Goal: Feedback & Contribution: Contribute content

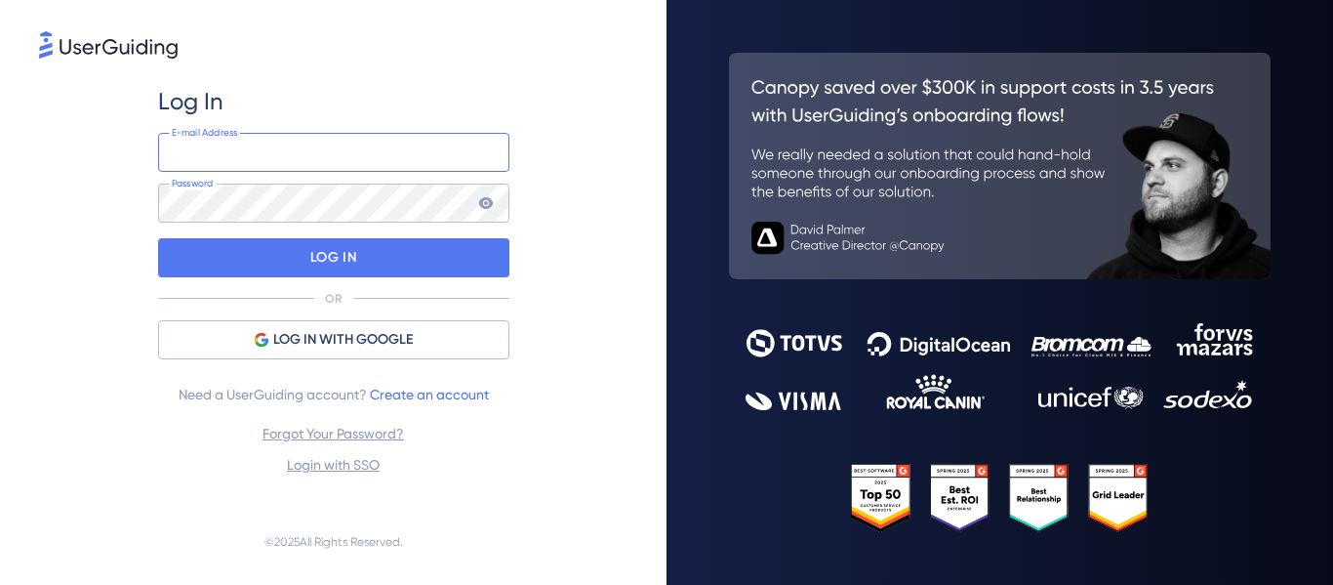
click at [266, 165] on input "email" at bounding box center [333, 152] width 351 height 39
type input "[PERSON_NAME][EMAIL_ADDRESS][DOMAIN_NAME]"
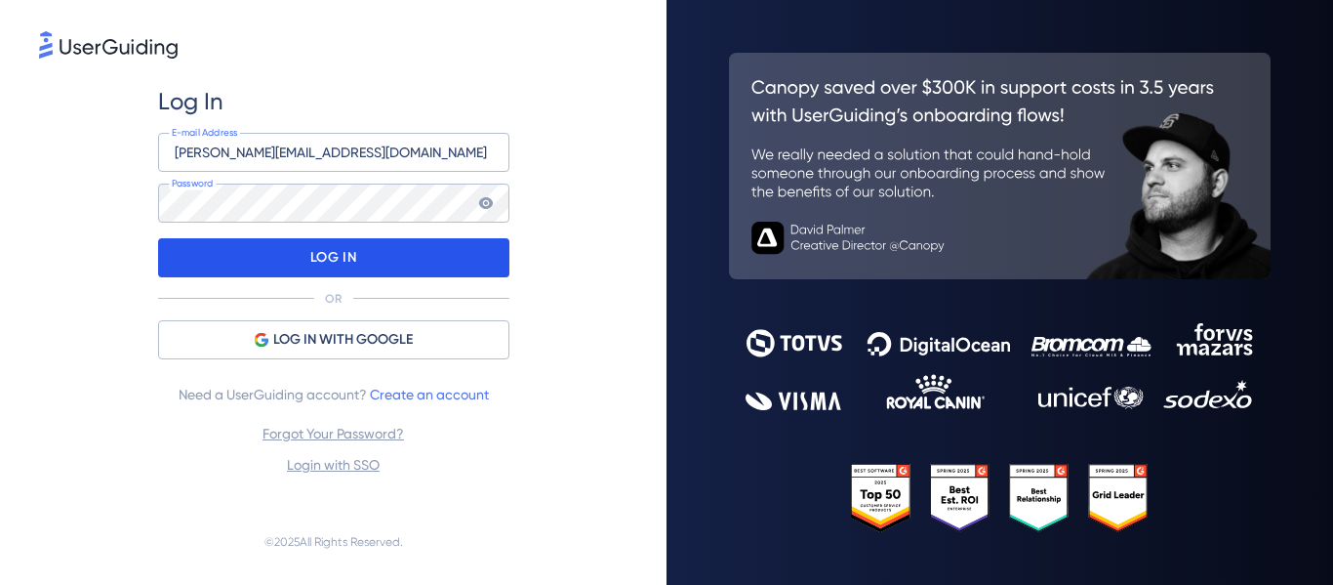
click at [335, 256] on p "LOG IN" at bounding box center [333, 257] width 46 height 31
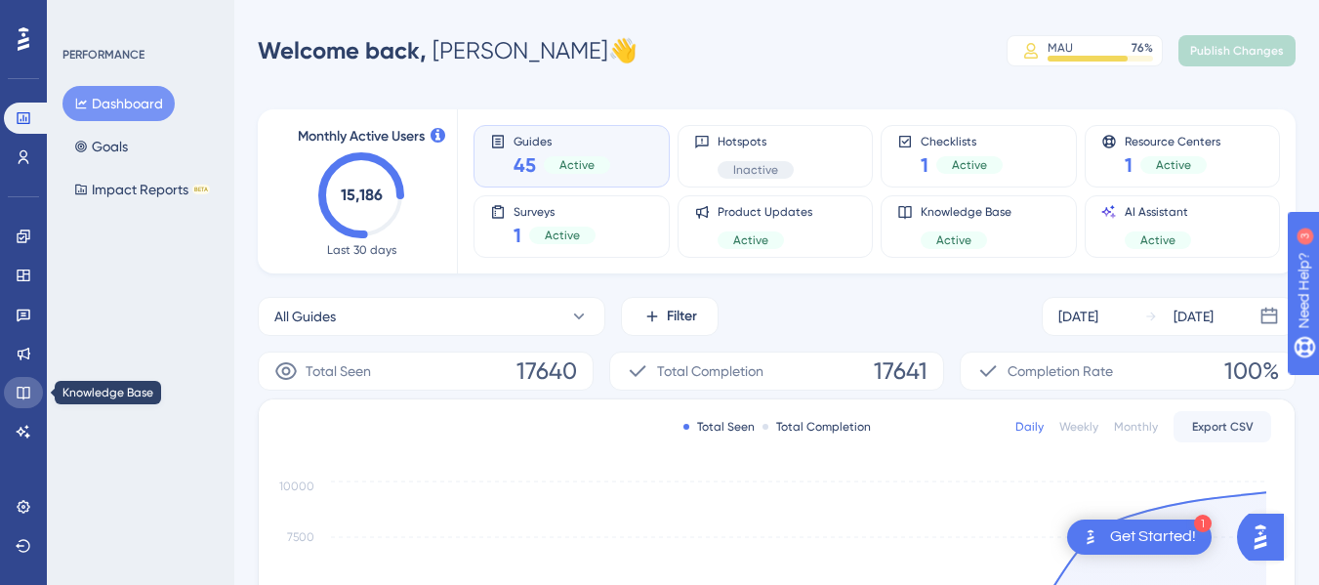
click at [23, 393] on icon at bounding box center [23, 393] width 13 height 13
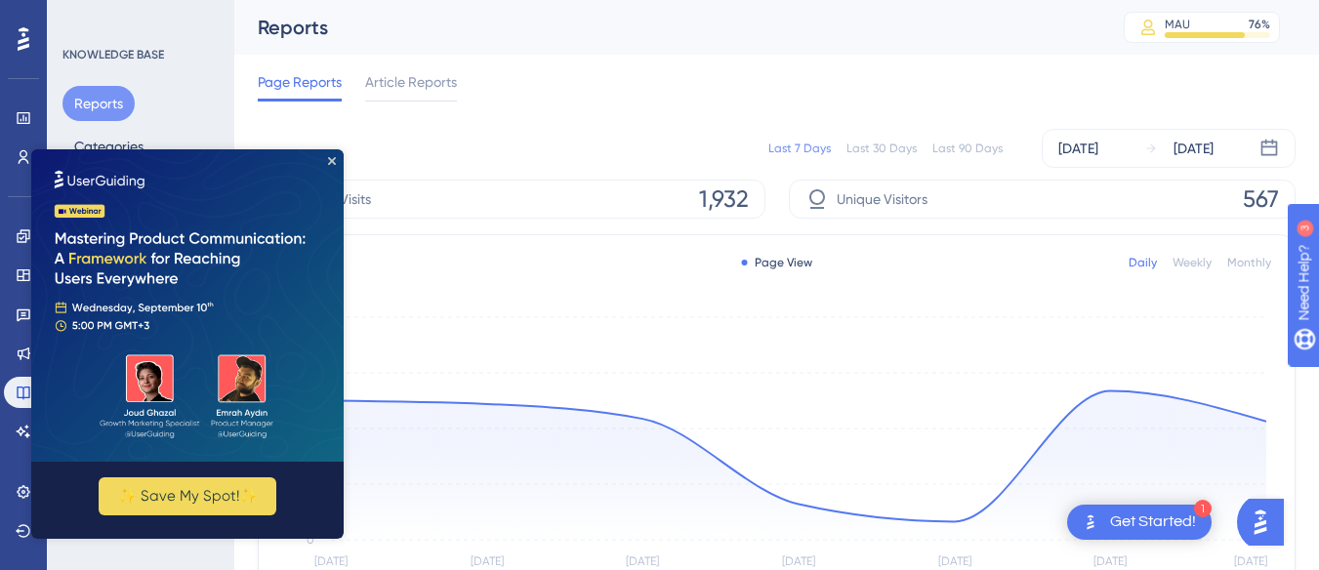
click at [335, 156] on img at bounding box center [187, 305] width 312 height 312
click at [330, 164] on icon "Close Preview" at bounding box center [332, 161] width 8 height 8
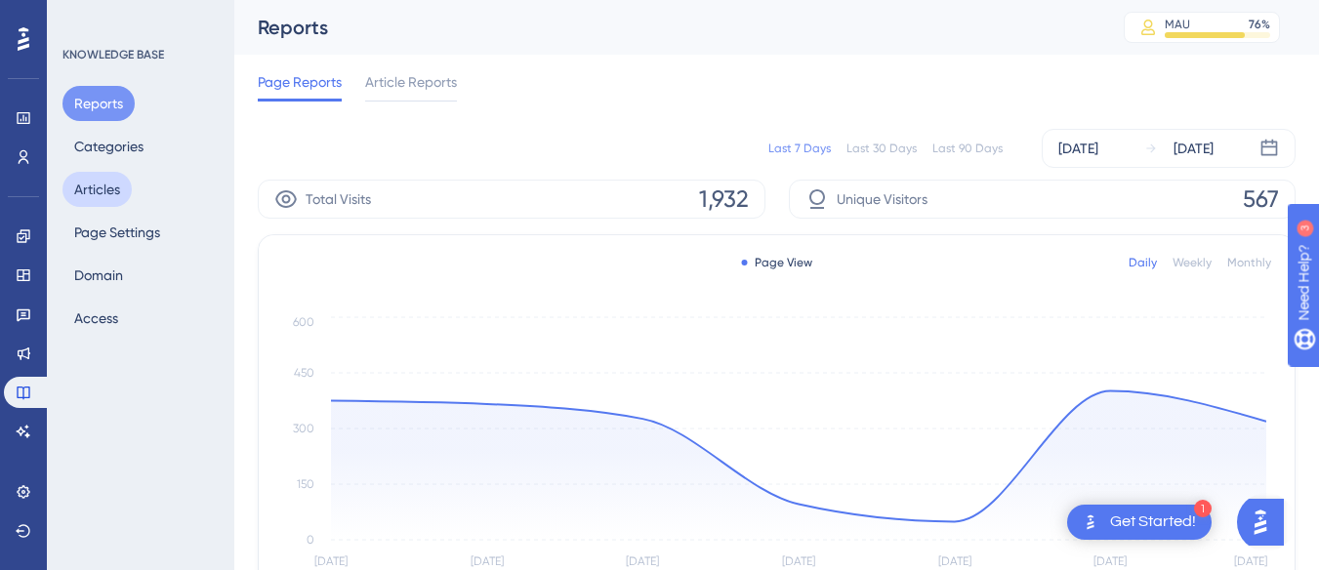
click at [119, 194] on button "Articles" at bounding box center [96, 189] width 69 height 35
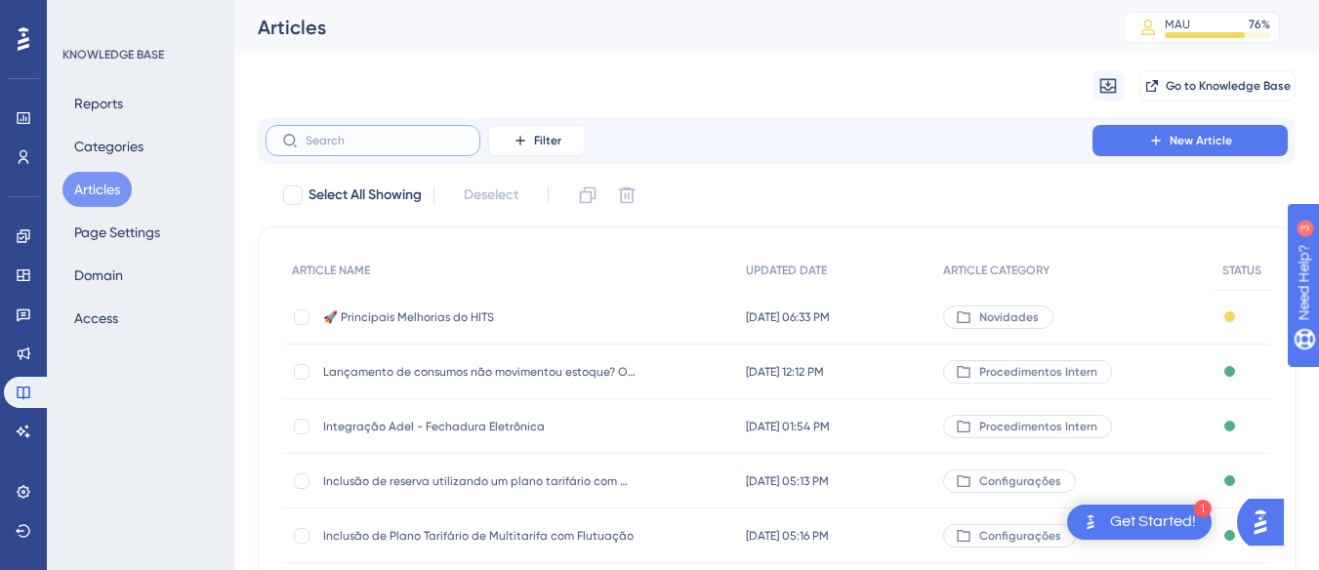
click at [354, 135] on input "text" at bounding box center [385, 141] width 158 height 14
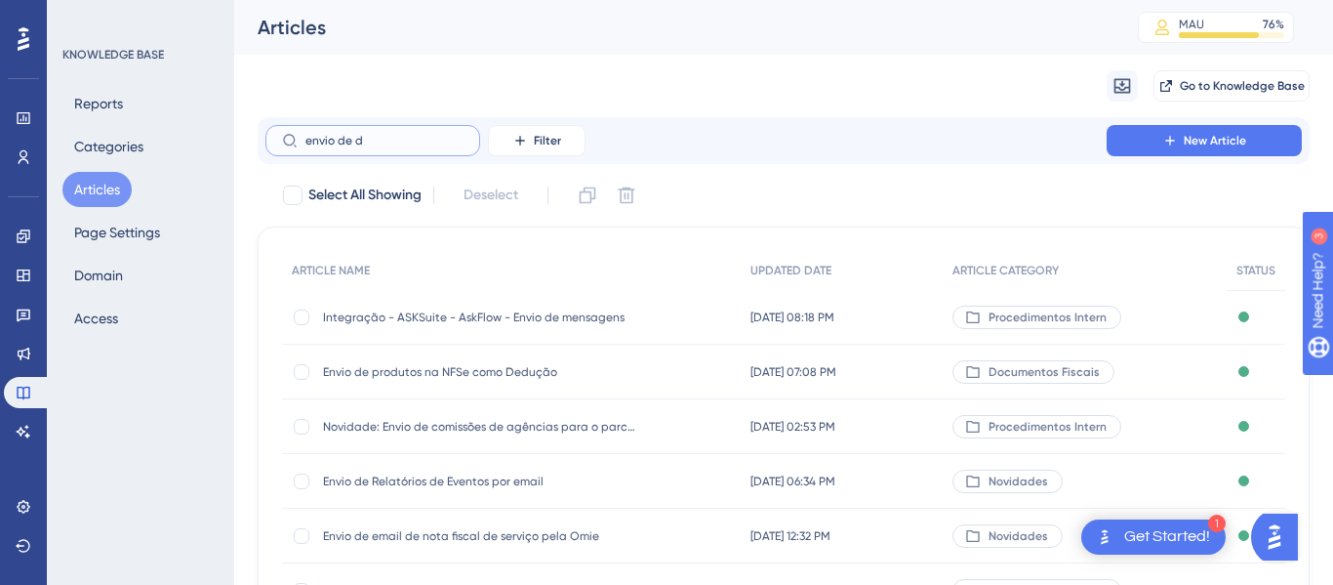
type input "envio de do"
checkbox input "true"
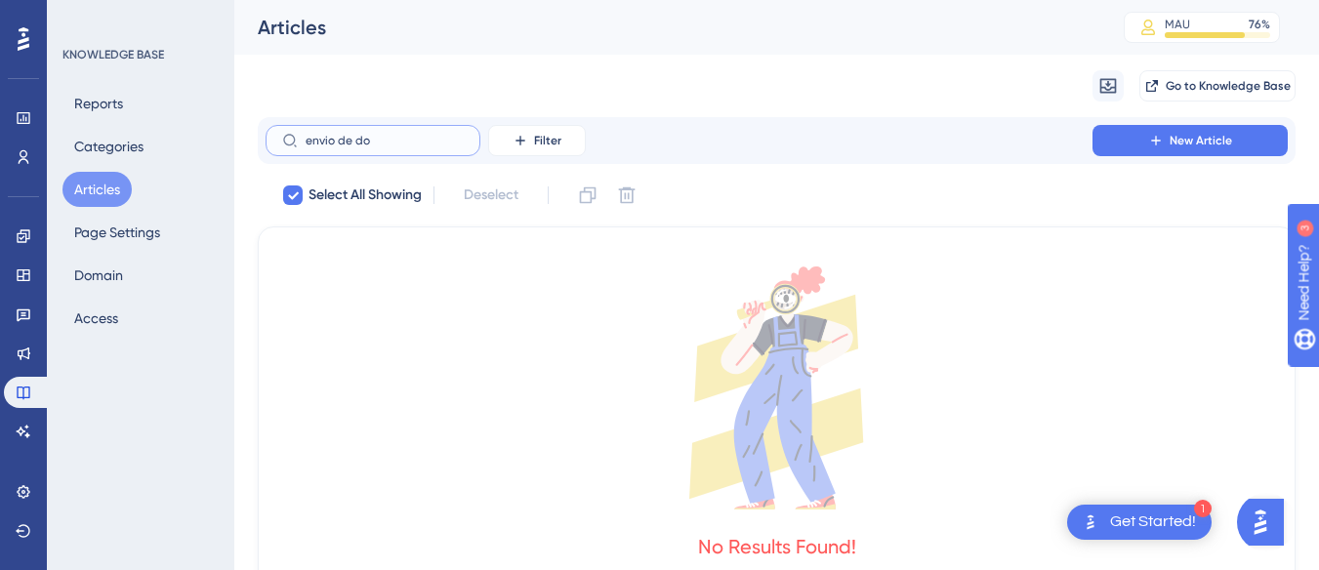
type input "envio de d"
checkbox input "false"
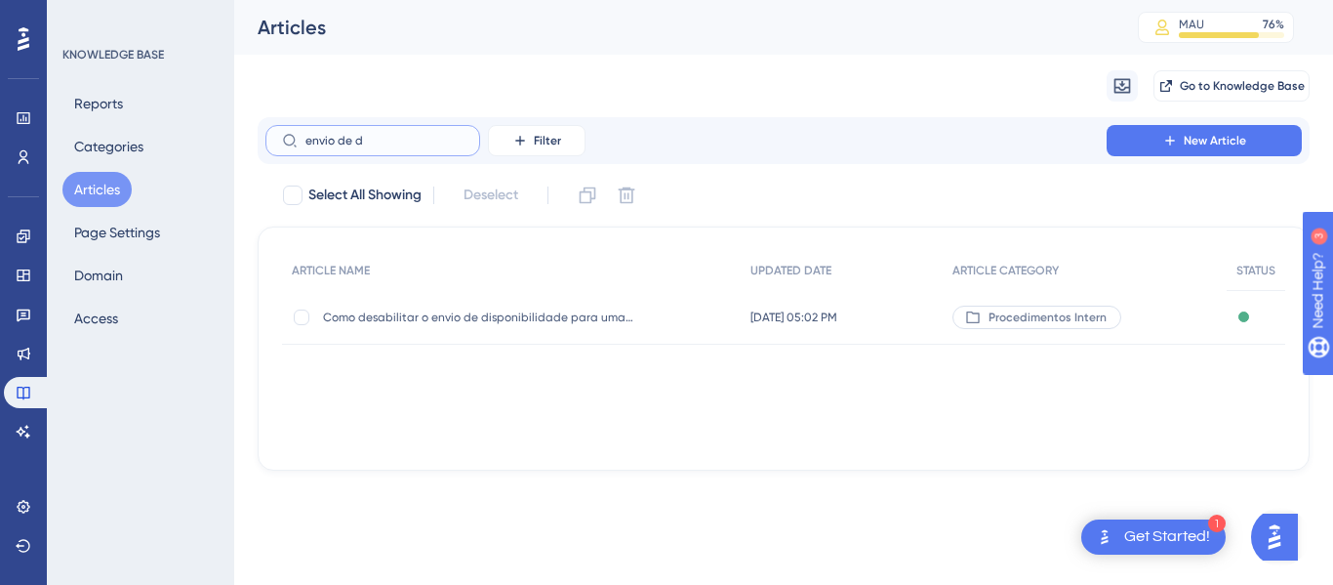
type input "envio de do"
checkbox input "true"
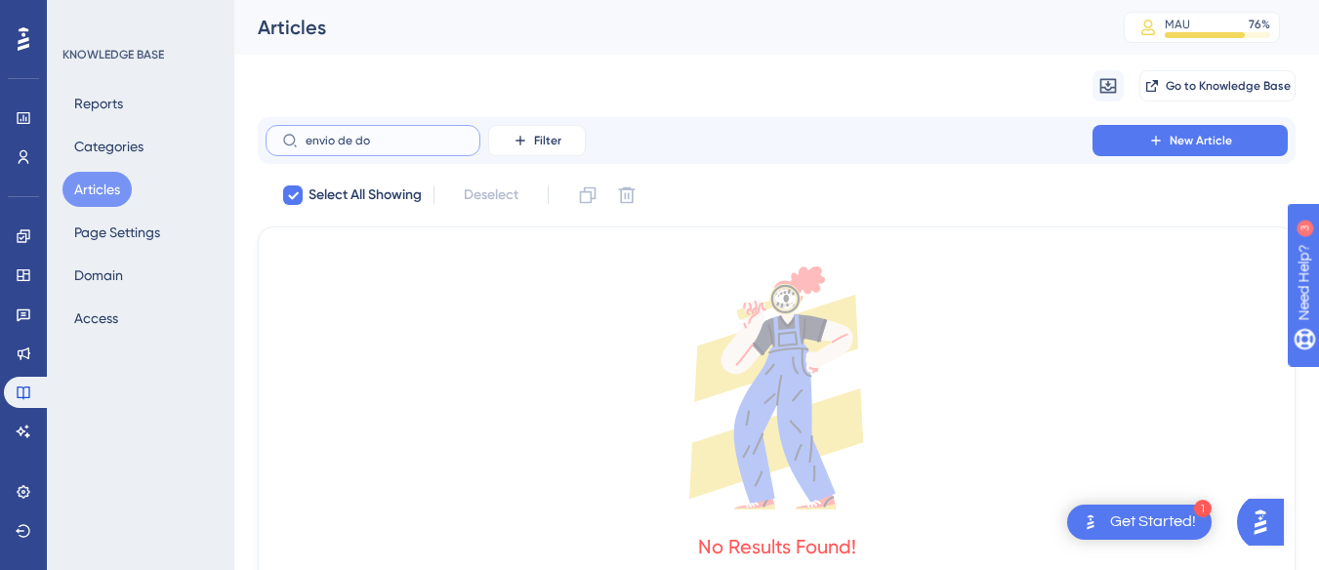
type input "envio de d"
checkbox input "false"
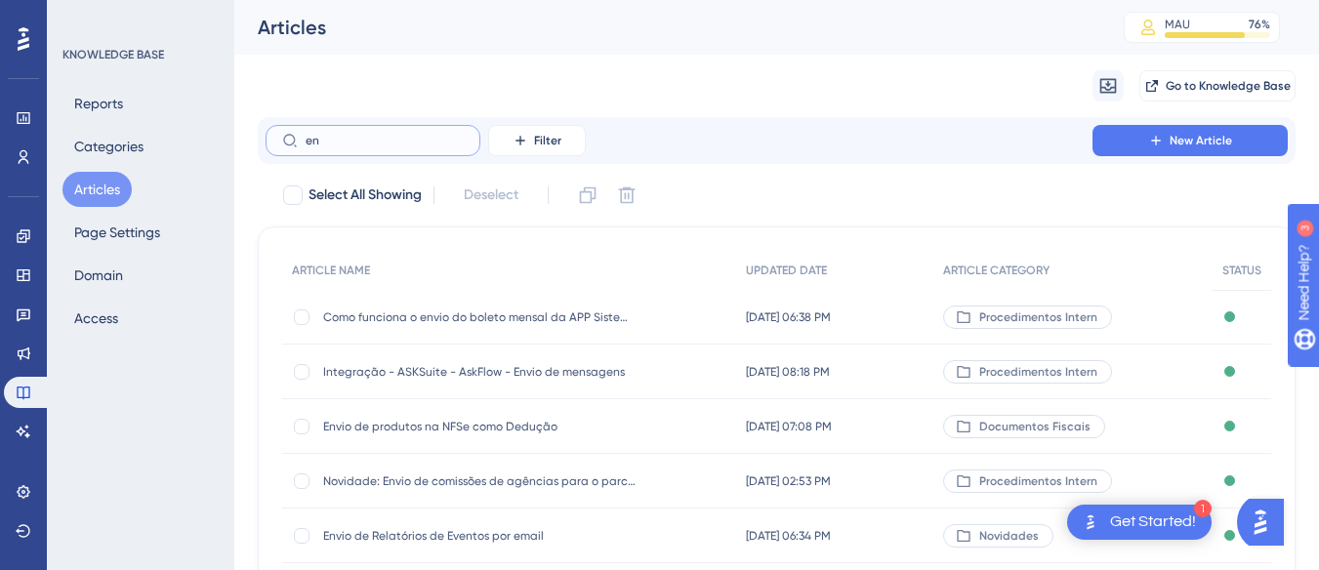
type input "e"
type input "documentos e"
checkbox input "true"
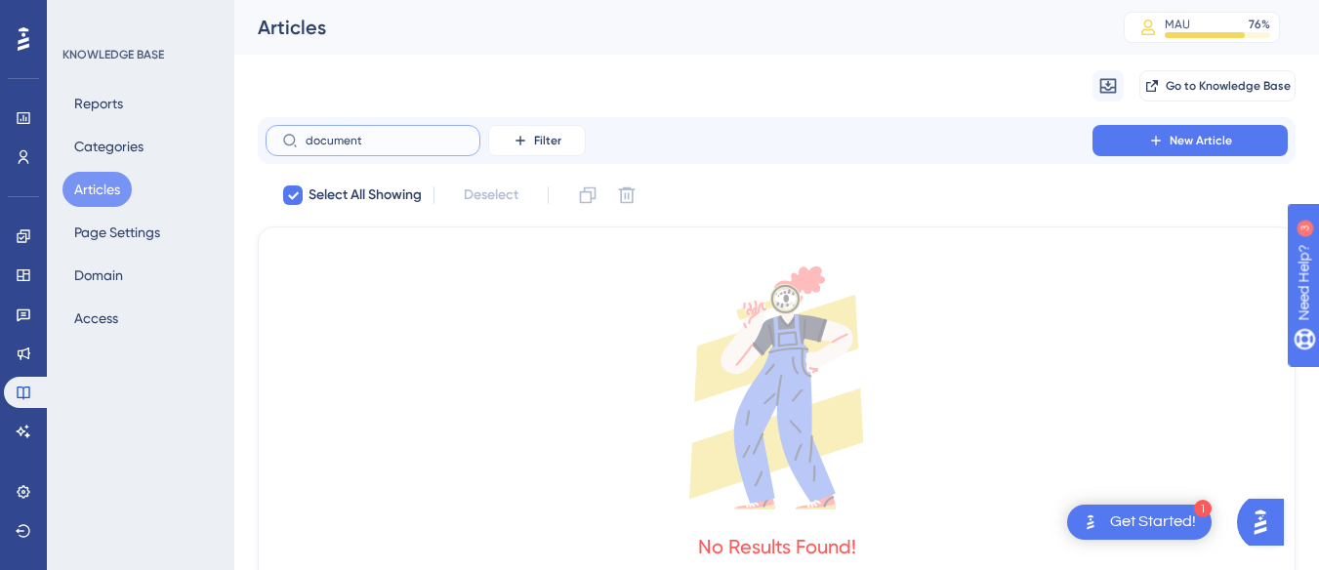
type input "documen"
checkbox input "false"
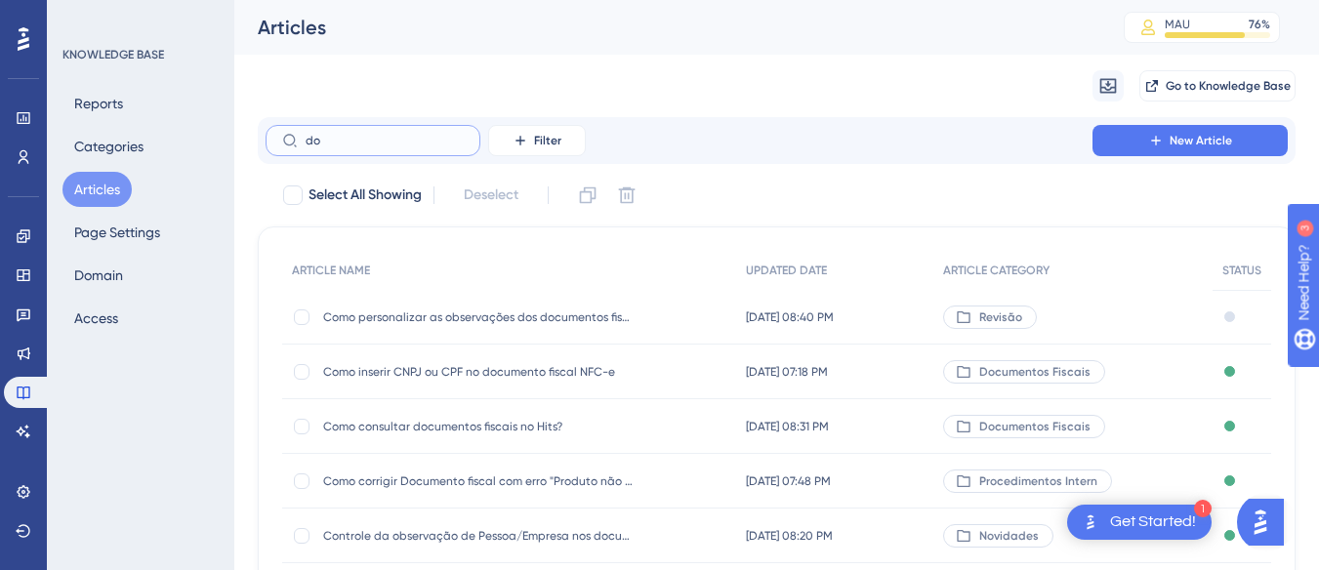
type input "d"
paste input "Envio de Relatórios de Eventos por email"
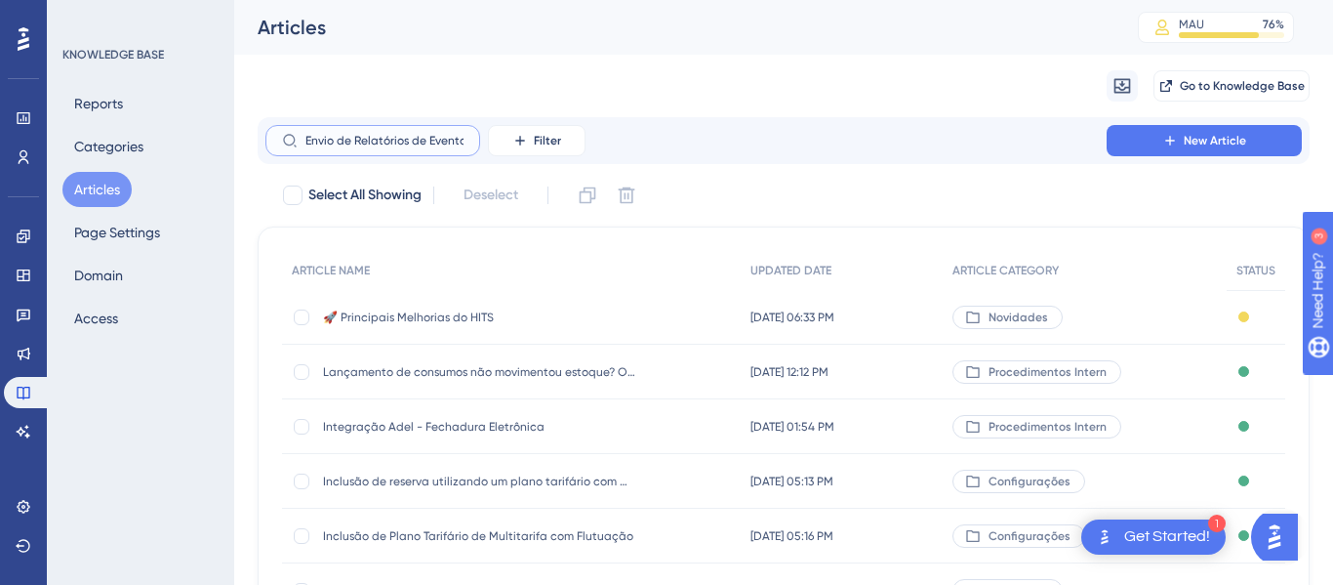
scroll to position [0, 59]
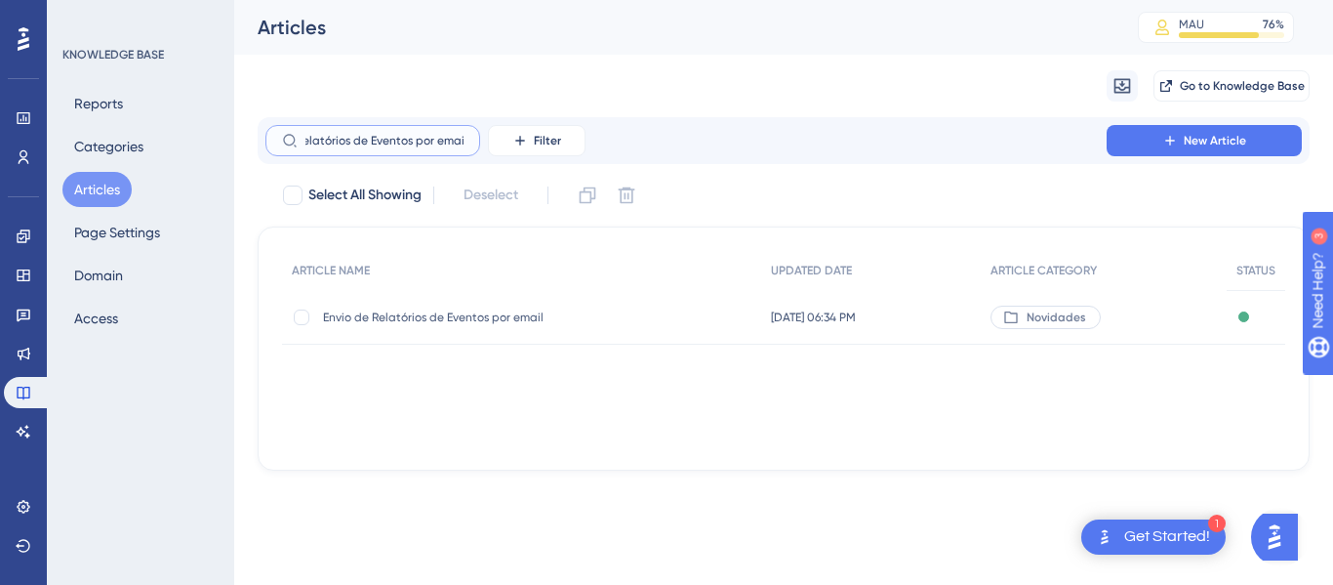
type input "Envio de Relatórios de Eventos por email"
click at [453, 314] on span "Envio de Relatórios de Eventos por email" at bounding box center [479, 317] width 312 height 16
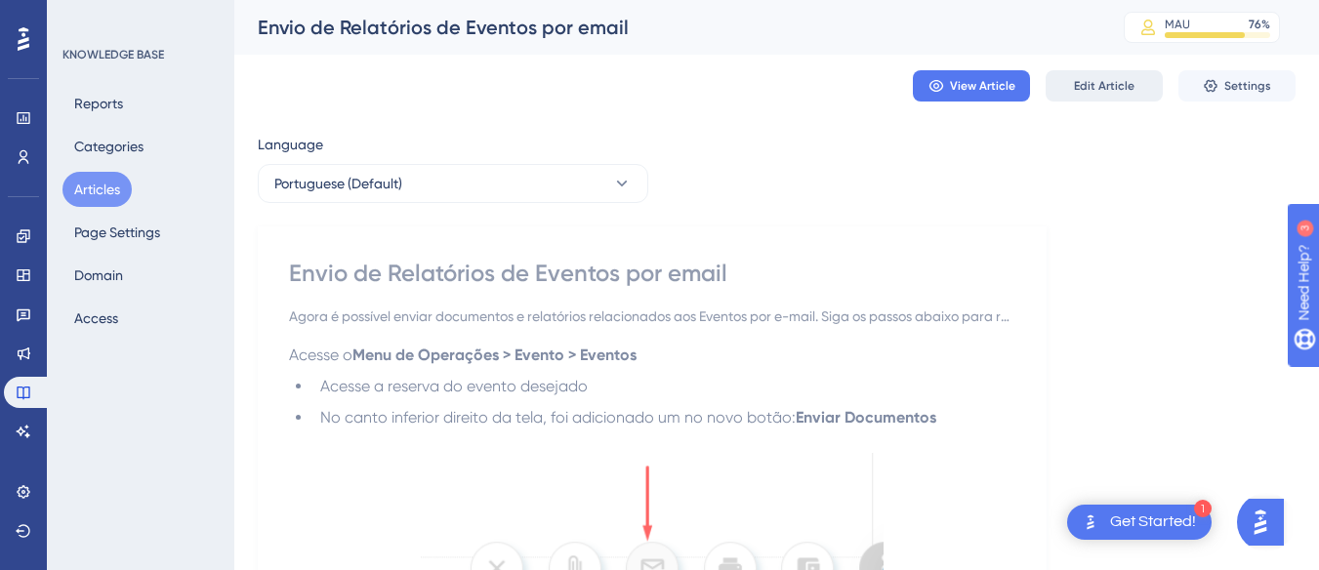
click at [1102, 94] on button "Edit Article" at bounding box center [1103, 85] width 117 height 31
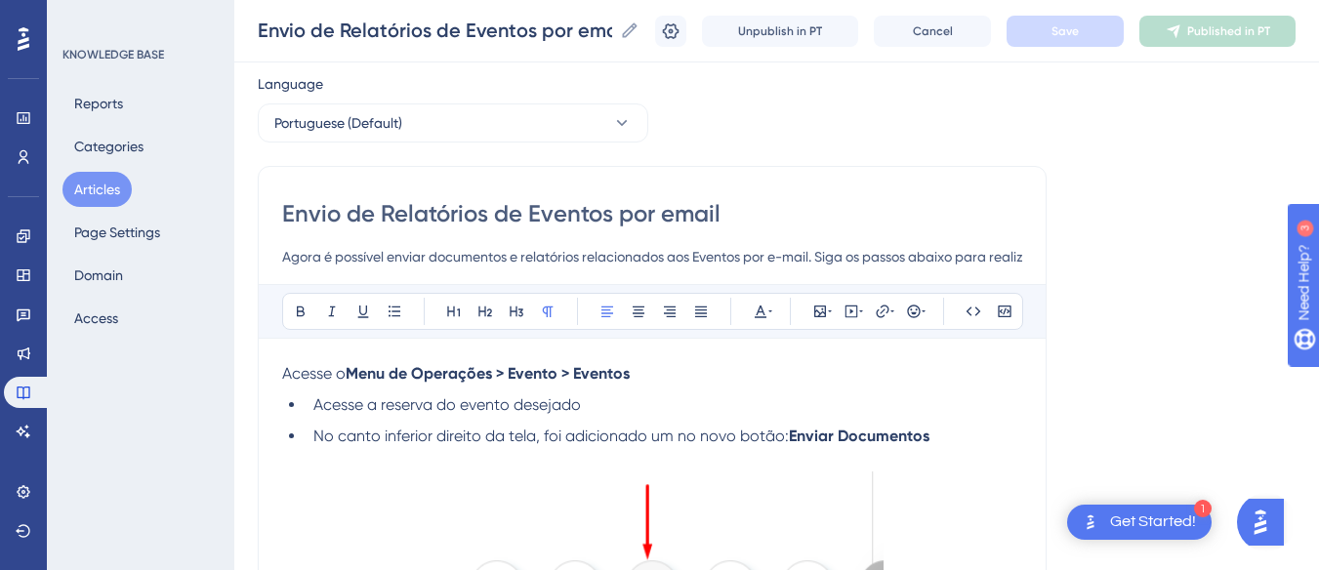
scroll to position [46, 0]
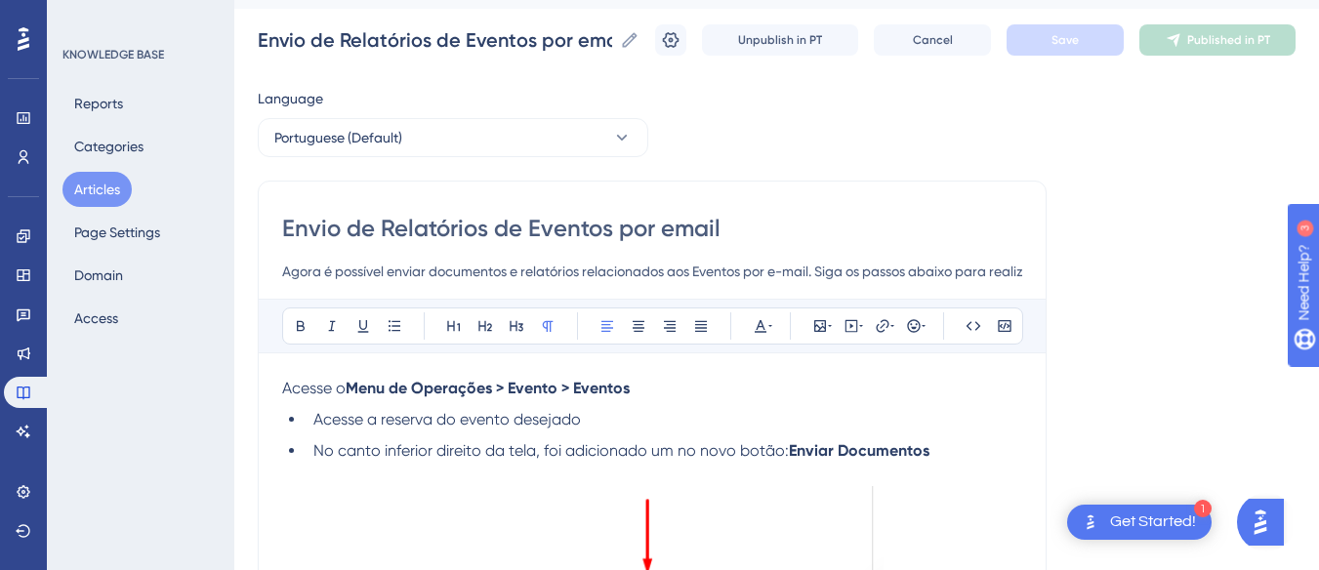
click at [483, 226] on input "Envio de Relatórios de Eventos por email" at bounding box center [652, 228] width 740 height 31
drag, startPoint x: 486, startPoint y: 229, endPoint x: 448, endPoint y: 229, distance: 38.1
click at [448, 229] on input "Envio de Relatórios de Eventos por email" at bounding box center [652, 228] width 740 height 31
click at [494, 229] on input "Envio de Relatórios de Eventos por email" at bounding box center [652, 228] width 740 height 31
click at [486, 234] on input "Envio de Relatórios de Eventos por email" at bounding box center [652, 228] width 740 height 31
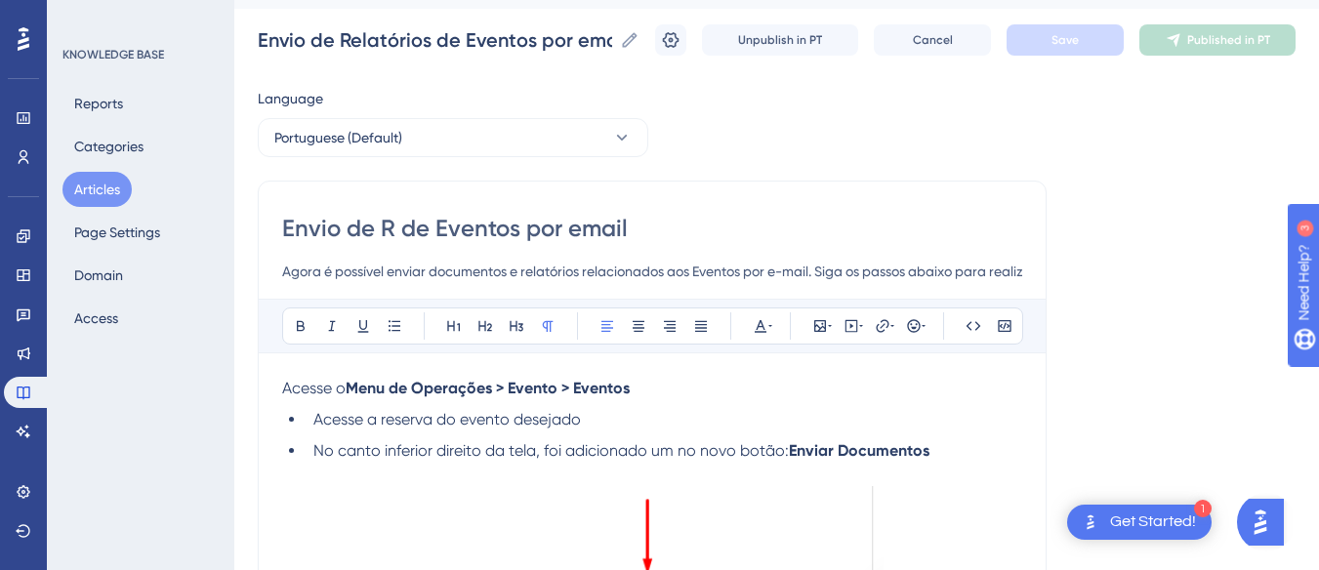
type input "Envio de de Eventos por email"
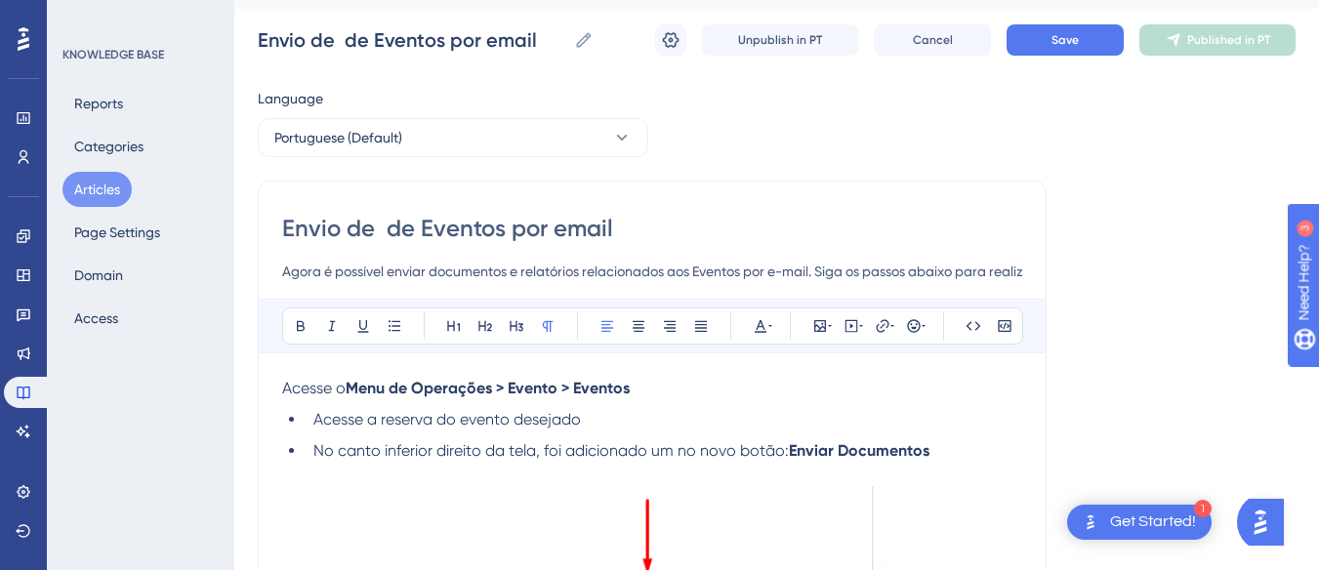
type input "Envio de A de Eventos por email"
type input "Envio de Anexos de Eventos por email"
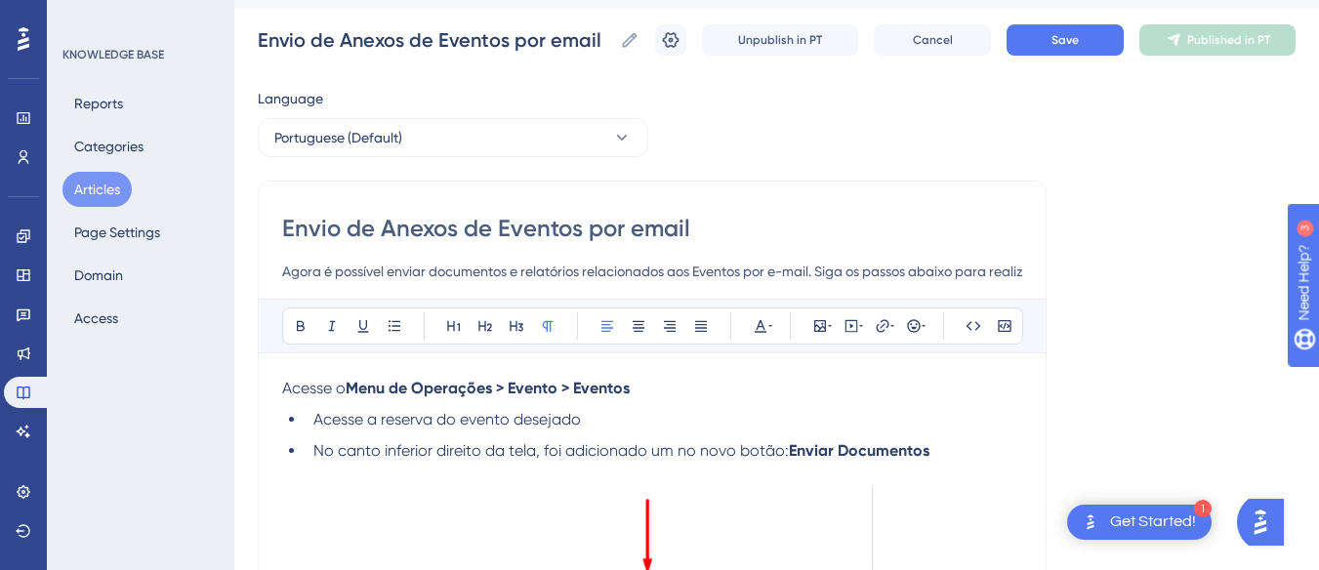
drag, startPoint x: 582, startPoint y: 274, endPoint x: 456, endPoint y: 274, distance: 125.9
click at [456, 274] on input "Agora é possível enviar documentos e relatórios relacionados aos Eventos por e-…" at bounding box center [652, 271] width 740 height 23
click at [579, 272] on input "Agora é possível enviar documentos e relatórios relacionados aos Eventos por e-…" at bounding box center [652, 271] width 740 height 23
click at [582, 273] on input "Agora é possível enviar documentos e relatórios relacionados aos Eventos por e-…" at bounding box center [652, 271] width 740 height 23
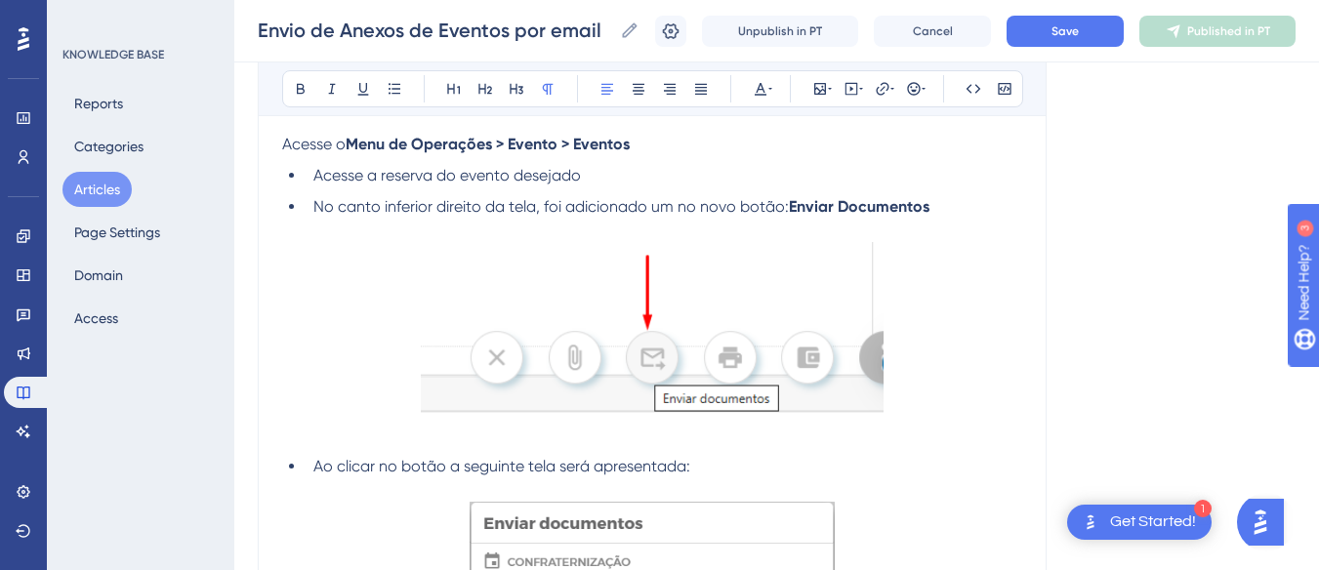
scroll to position [436, 0]
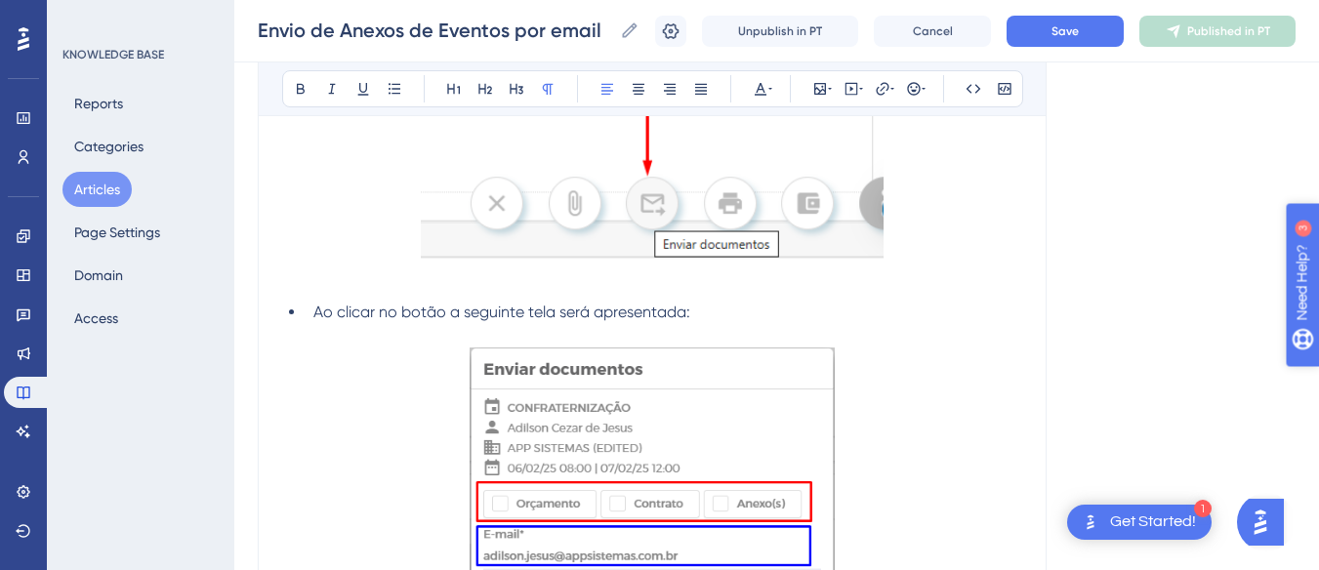
type input "Agora é possível enviar anexos relacionados aos Eventos por e-mail. Siga os pas…"
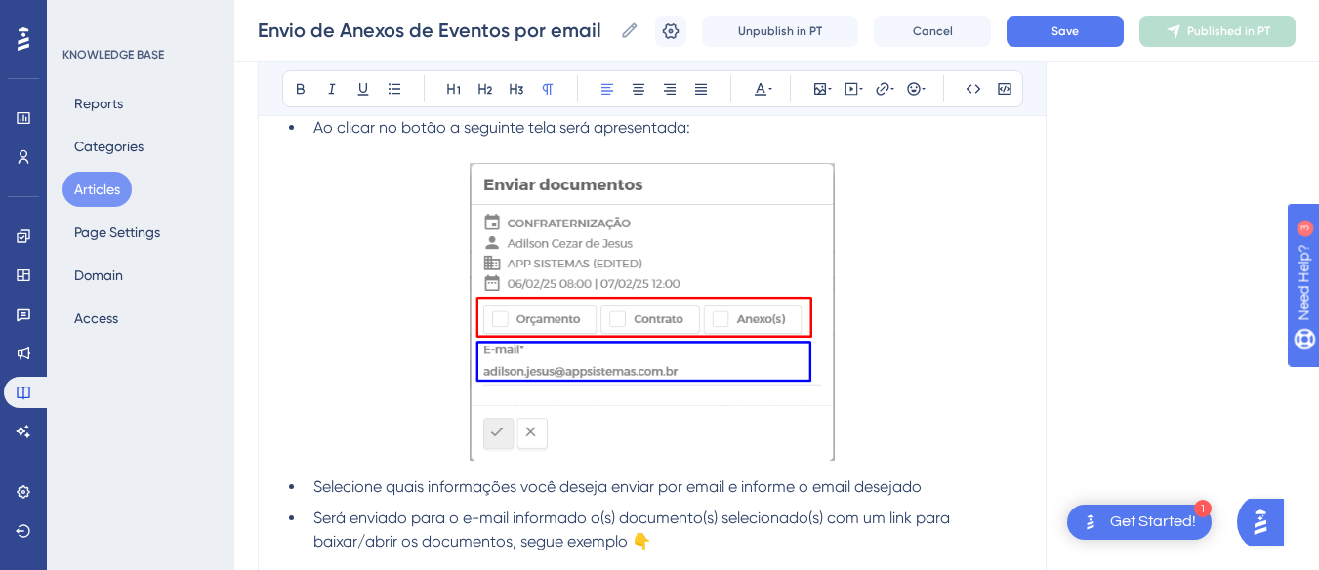
scroll to position [632, 0]
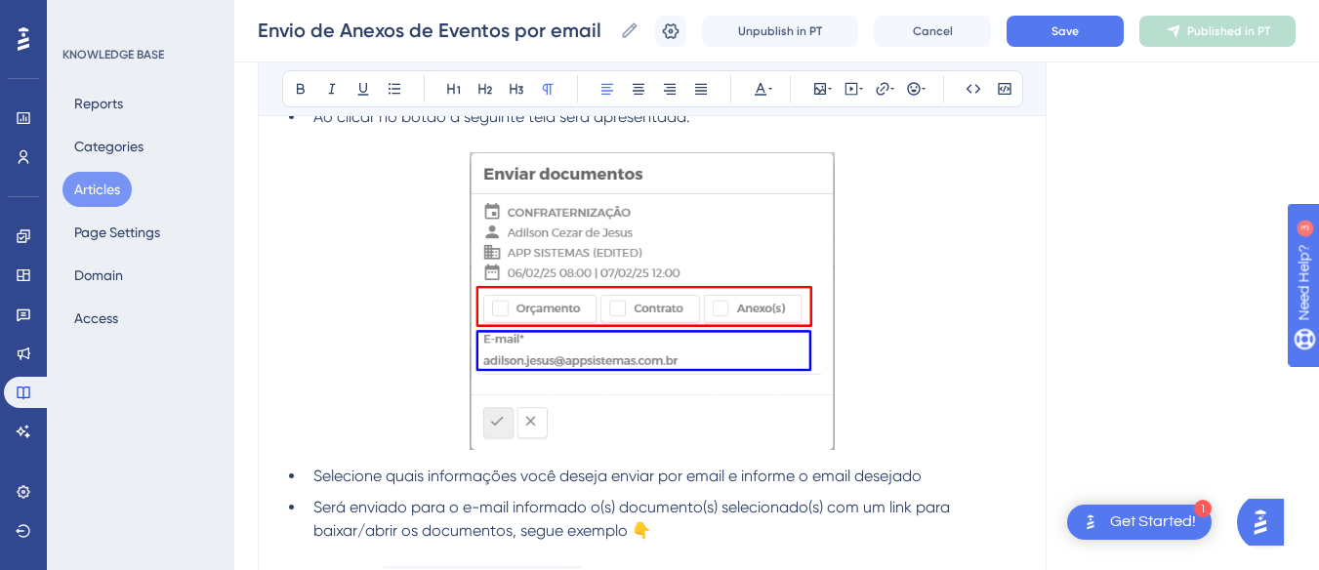
click at [762, 331] on img at bounding box center [652, 301] width 365 height 298
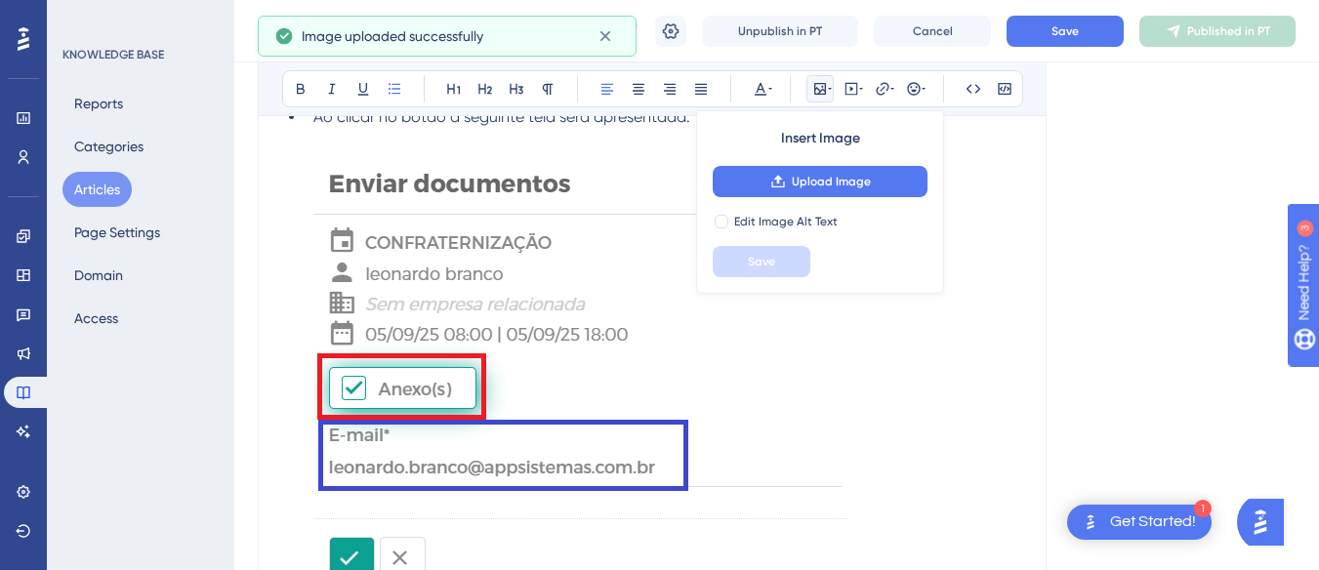
click at [603, 337] on img at bounding box center [580, 376] width 534 height 432
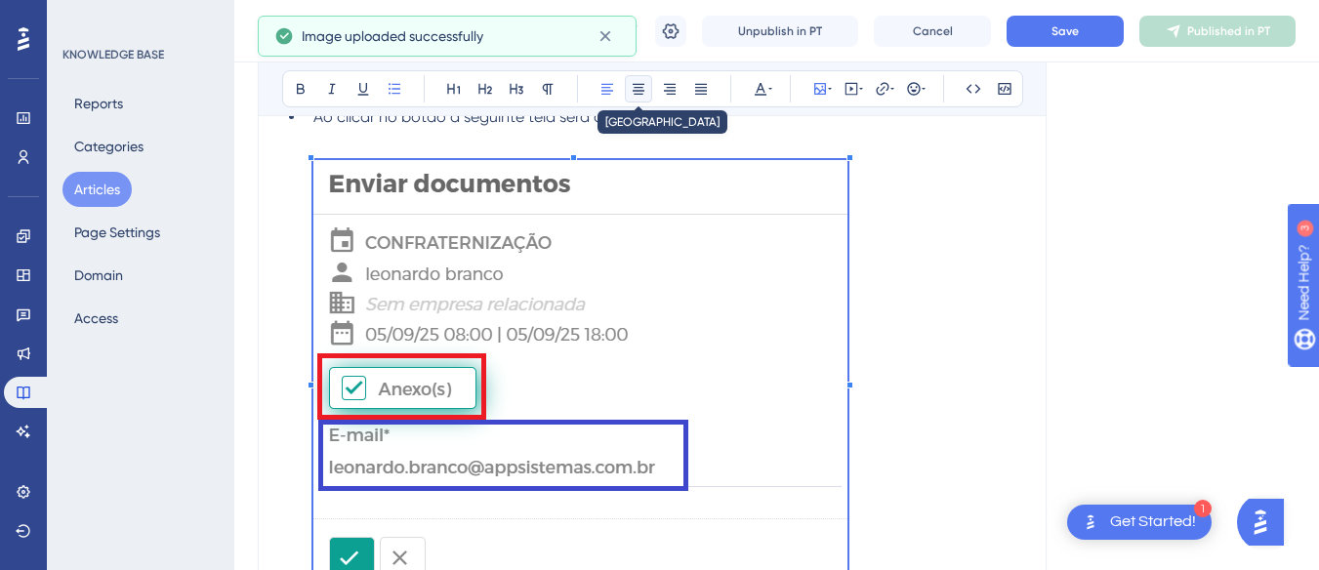
click at [638, 89] on icon at bounding box center [639, 89] width 16 height 16
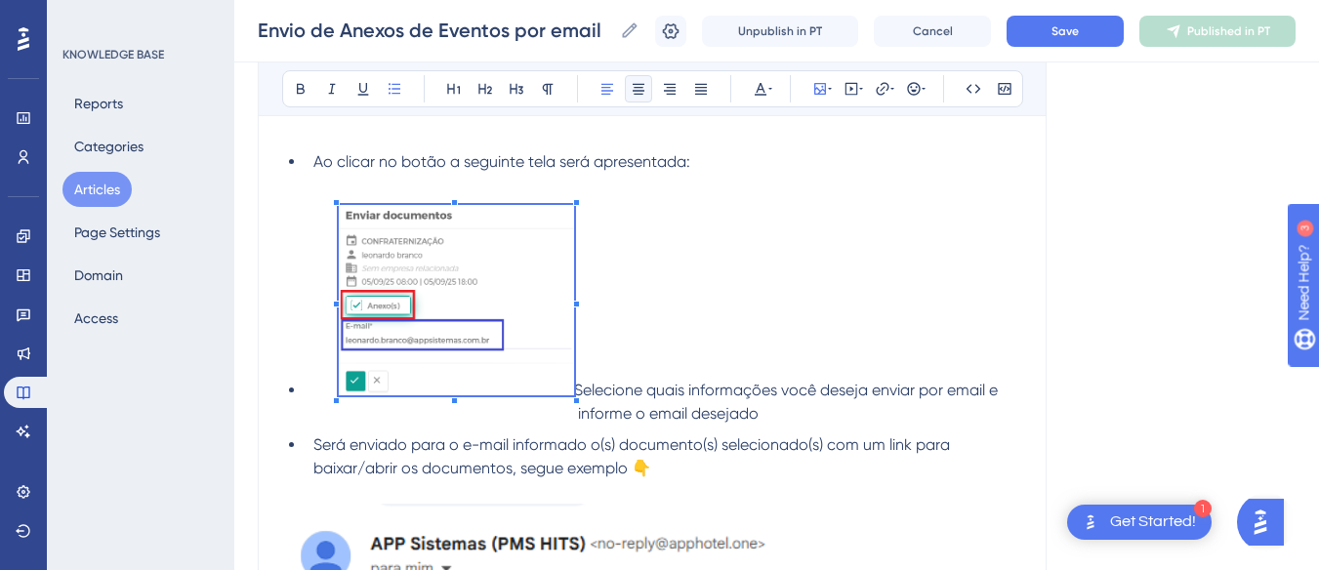
scroll to position [585, 0]
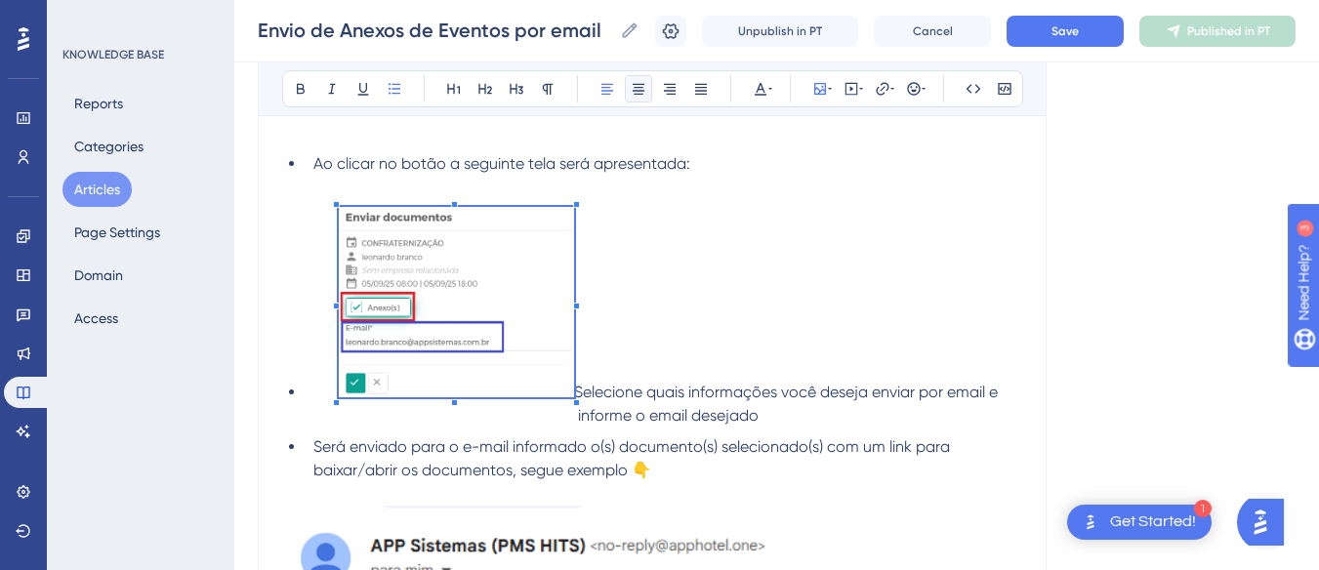
click at [581, 249] on li "Selecione quais informações você deseja enviar por email e informe o email dese…" at bounding box center [664, 317] width 716 height 221
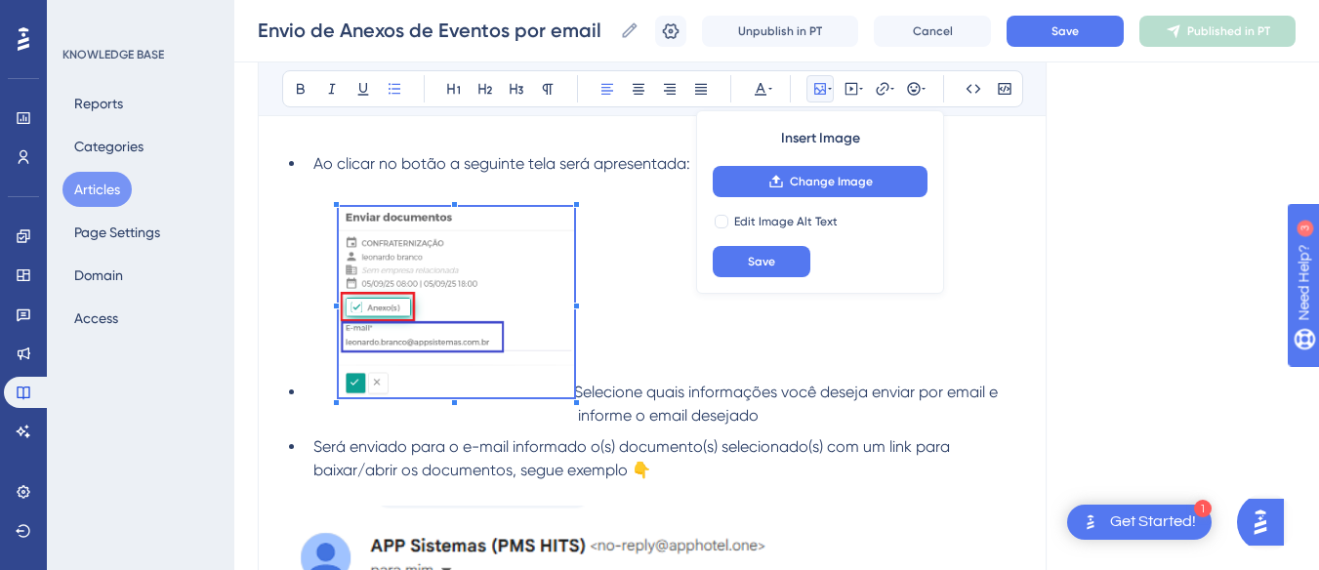
type input "Agora é possível enviar documentos e relatórios relacionados aos Eventos por e-…"
click at [634, 275] on li "Selecione quais informações você deseja enviar por email e informe o email dese…" at bounding box center [664, 317] width 716 height 221
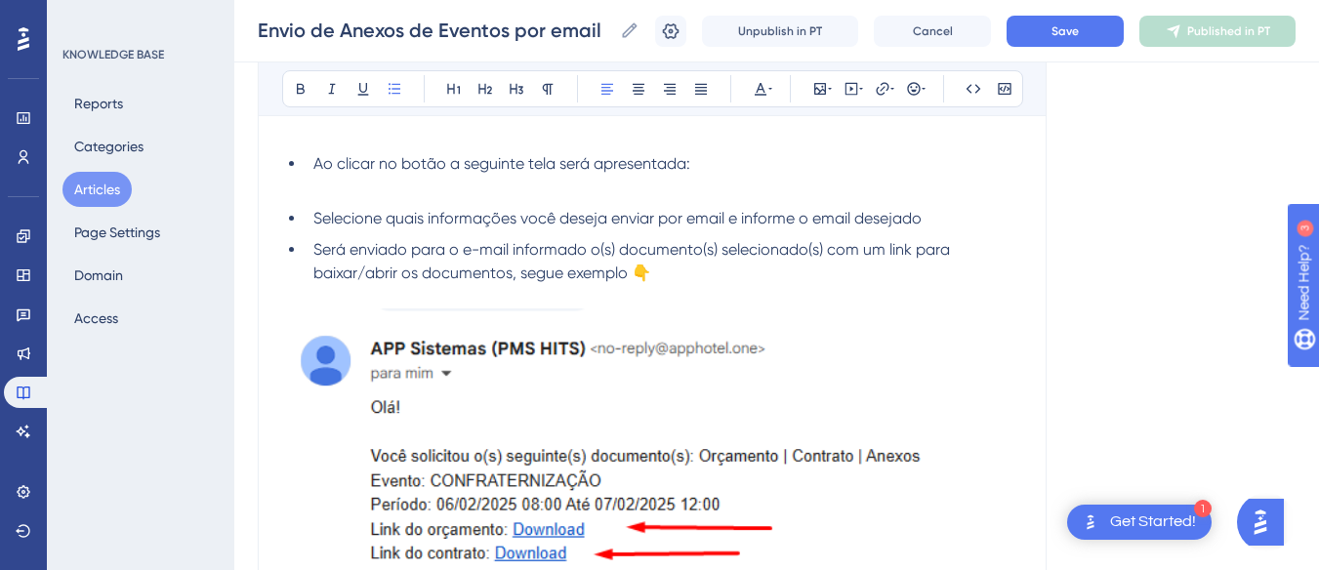
click at [457, 187] on p at bounding box center [652, 187] width 740 height 23
click at [404, 196] on p at bounding box center [652, 187] width 740 height 23
click at [826, 89] on icon at bounding box center [820, 89] width 12 height 12
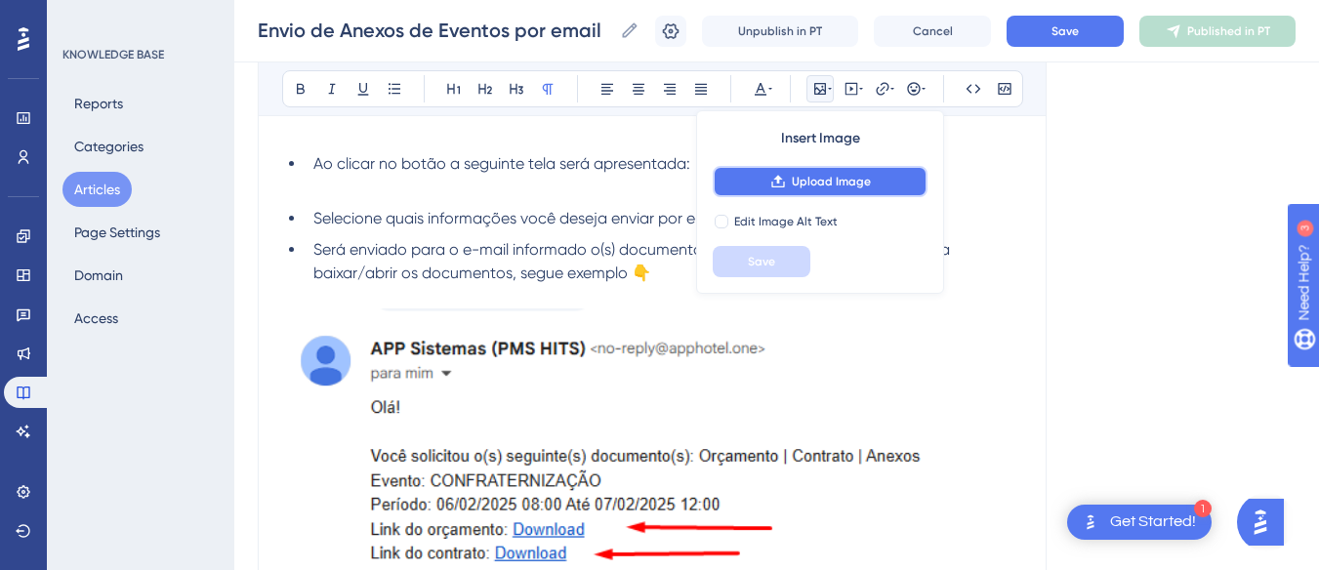
click at [814, 180] on span "Upload Image" at bounding box center [831, 182] width 79 height 16
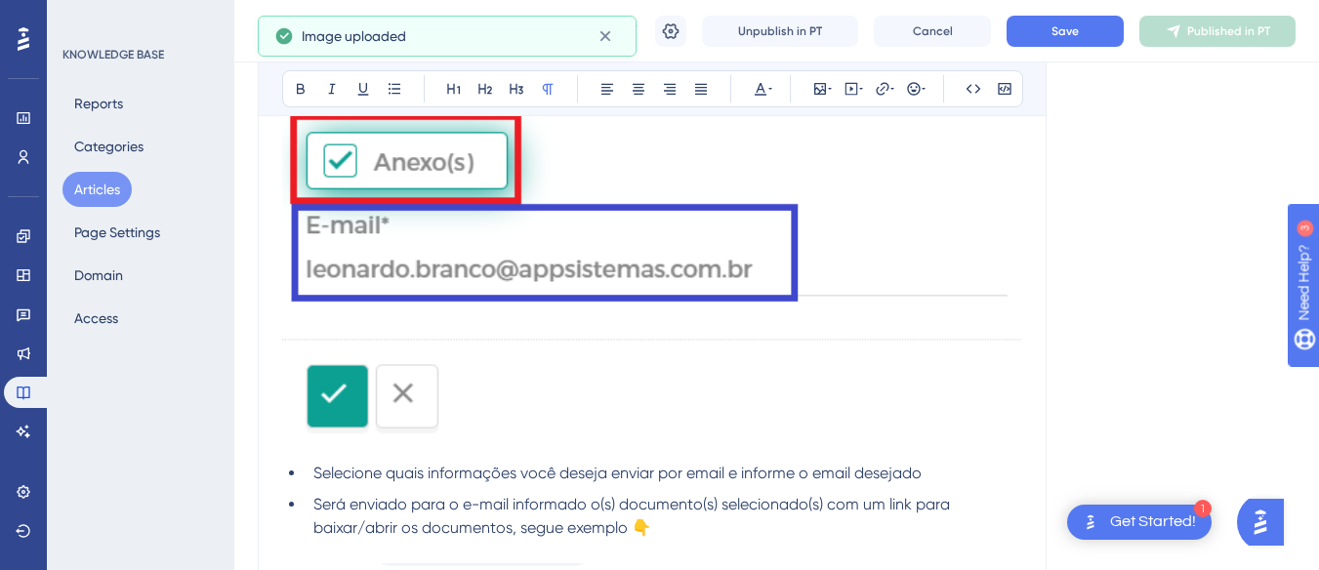
scroll to position [975, 0]
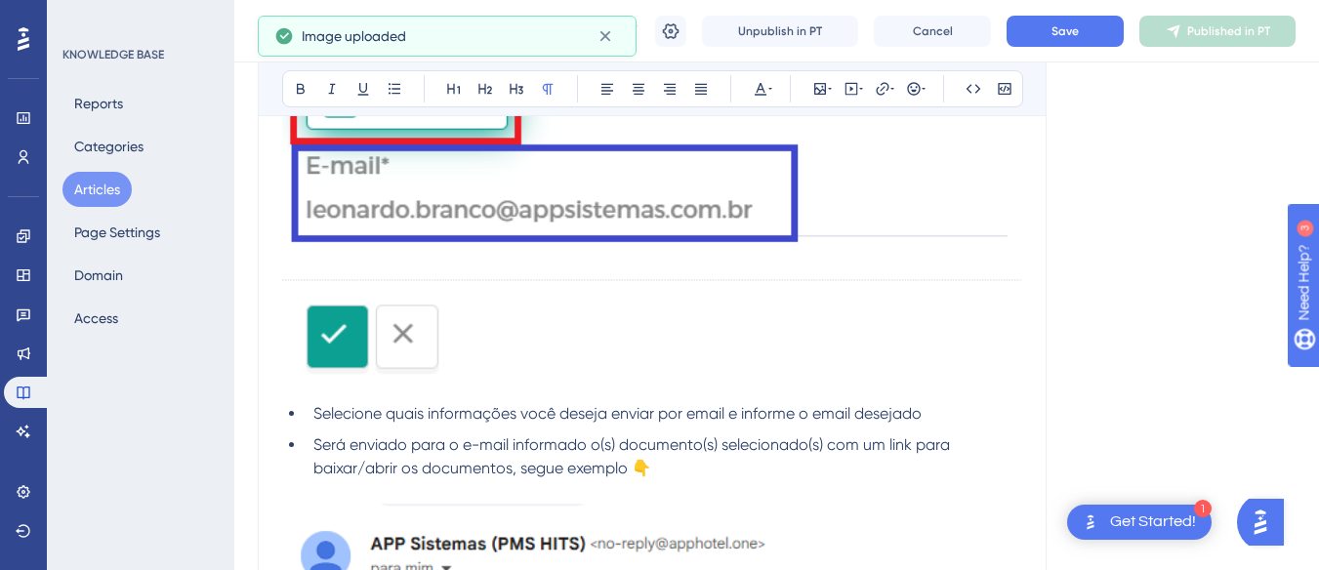
click at [638, 201] on img at bounding box center [652, 86] width 740 height 602
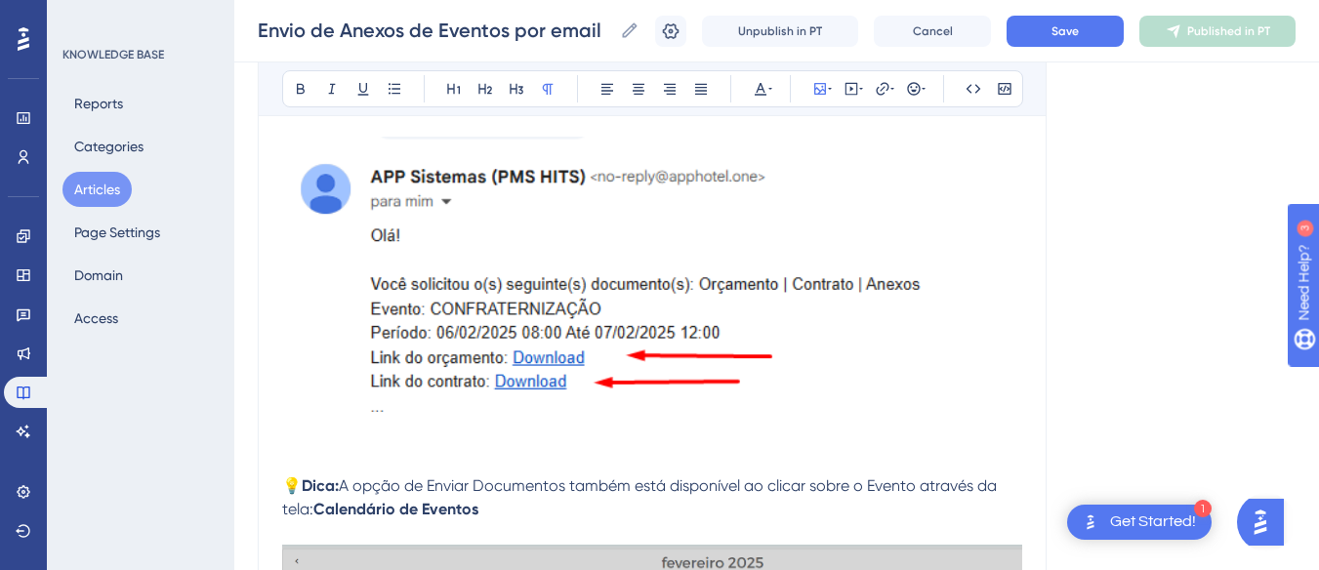
click at [568, 202] on div "Acesse o Menu de Operações > Evento > Eventos Acesse a reserva do evento deseja…" at bounding box center [652, 206] width 740 height 1533
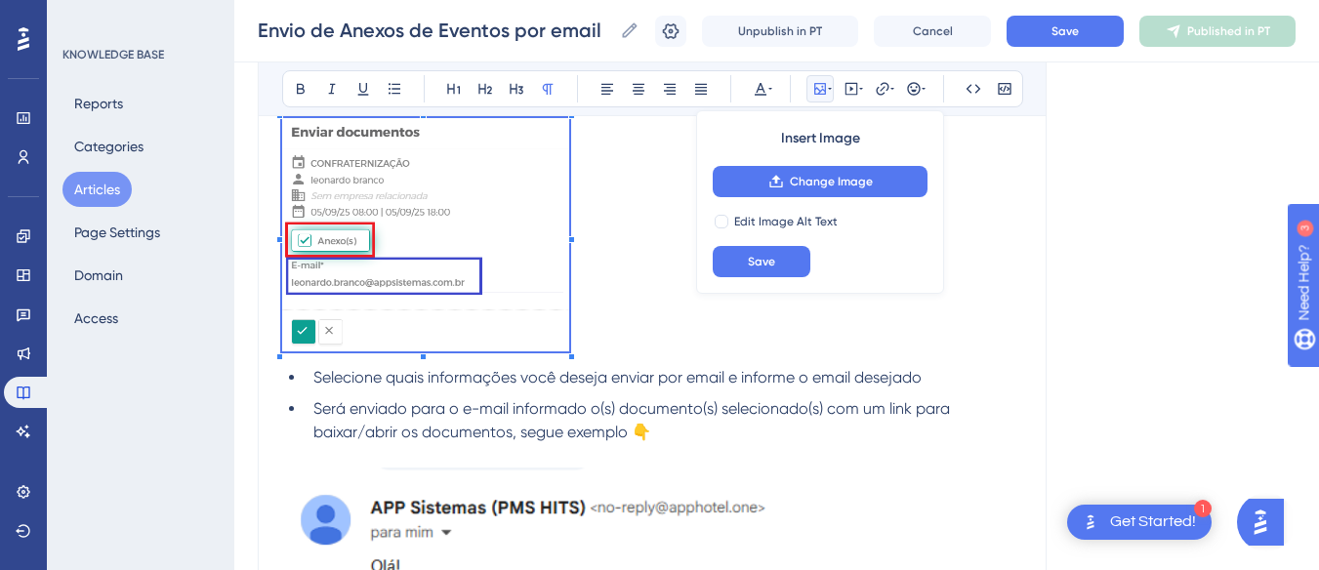
scroll to position [585, 0]
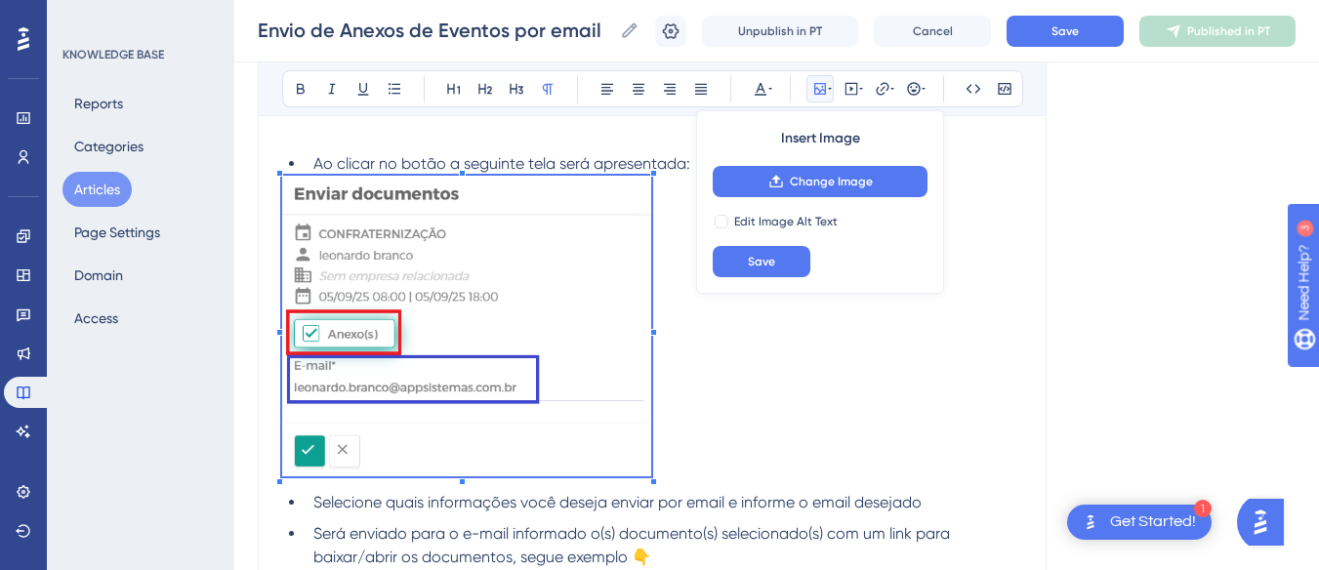
click at [653, 455] on p at bounding box center [652, 329] width 740 height 307
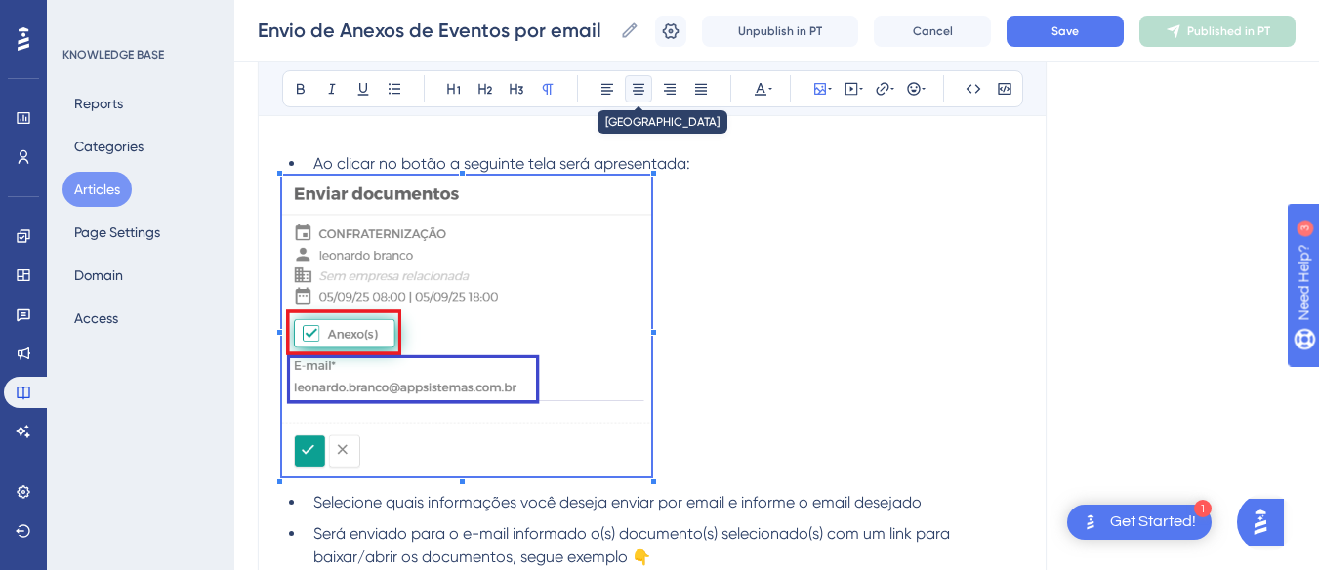
click at [644, 94] on icon at bounding box center [639, 89] width 16 height 16
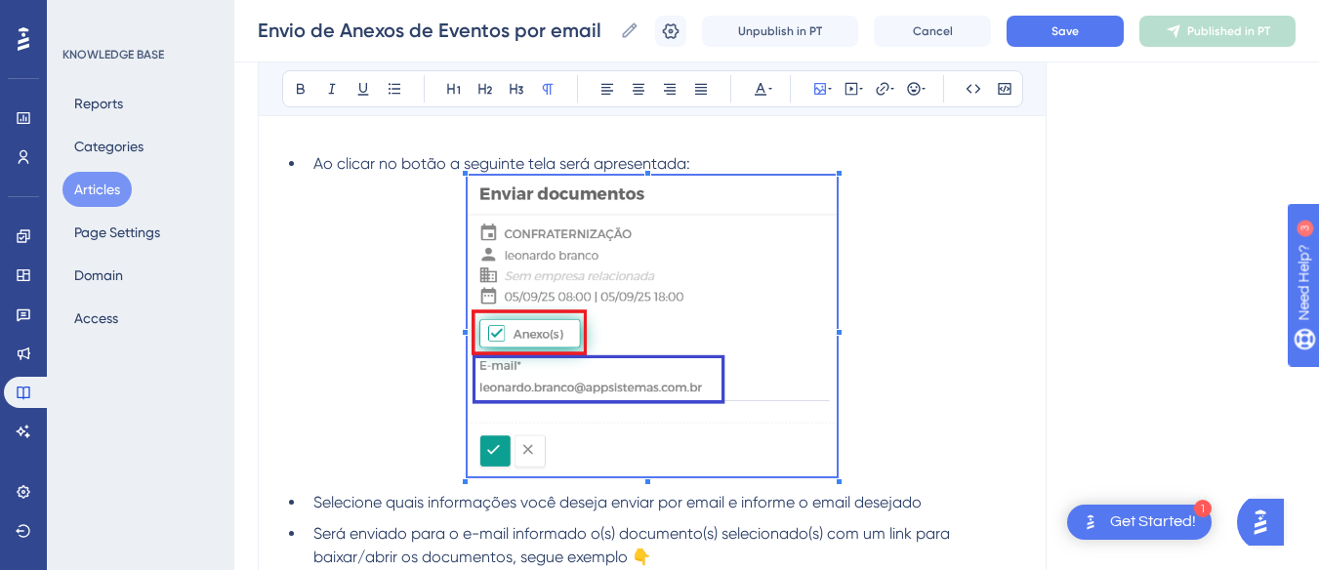
click at [727, 171] on li "Ao clicar no botão a seguinte tela será apresentada:" at bounding box center [664, 163] width 716 height 23
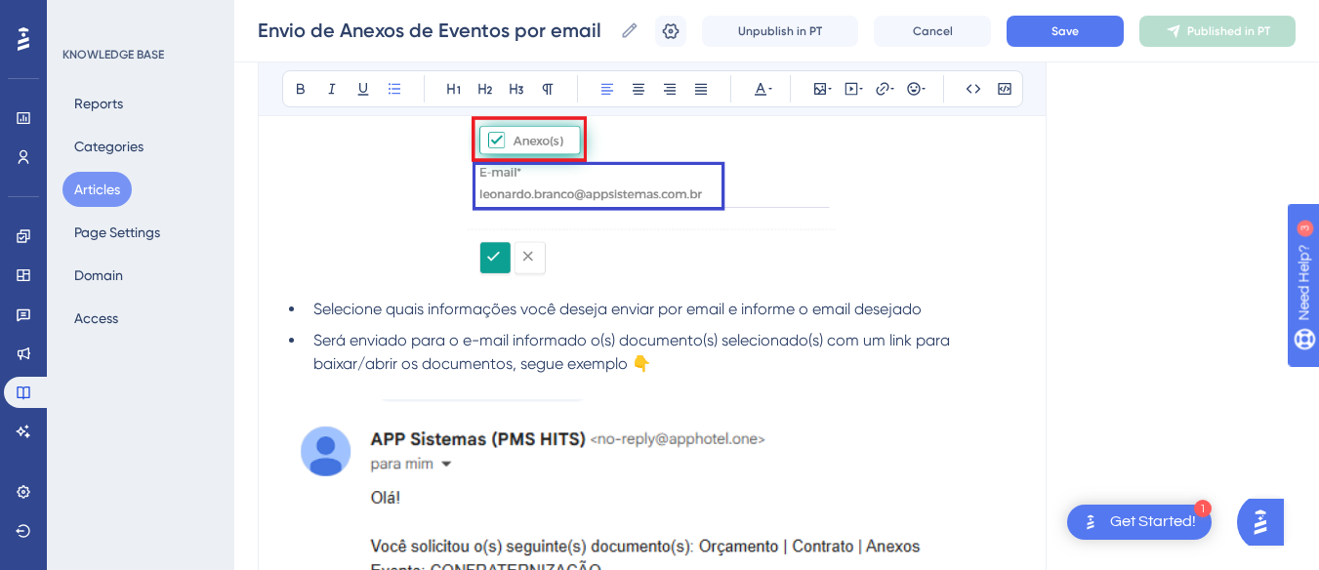
scroll to position [780, 0]
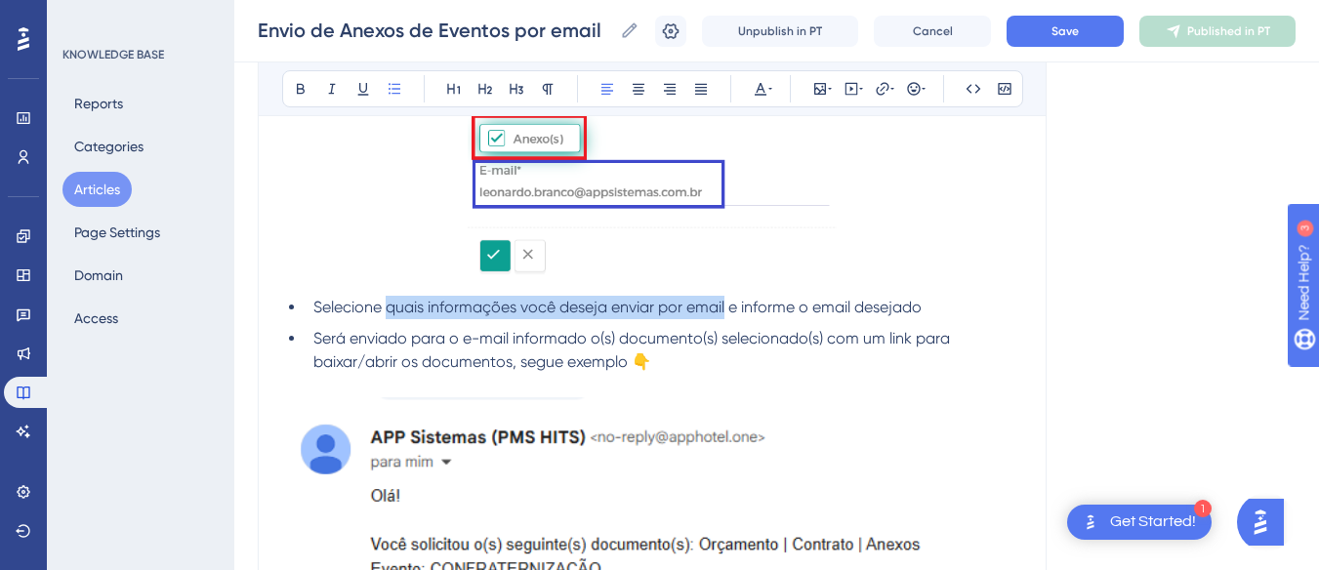
drag, startPoint x: 386, startPoint y: 308, endPoint x: 727, endPoint y: 315, distance: 341.7
click at [727, 315] on span "Selecione quais informações você deseja enviar por email e informe o email dese…" at bounding box center [617, 307] width 608 height 19
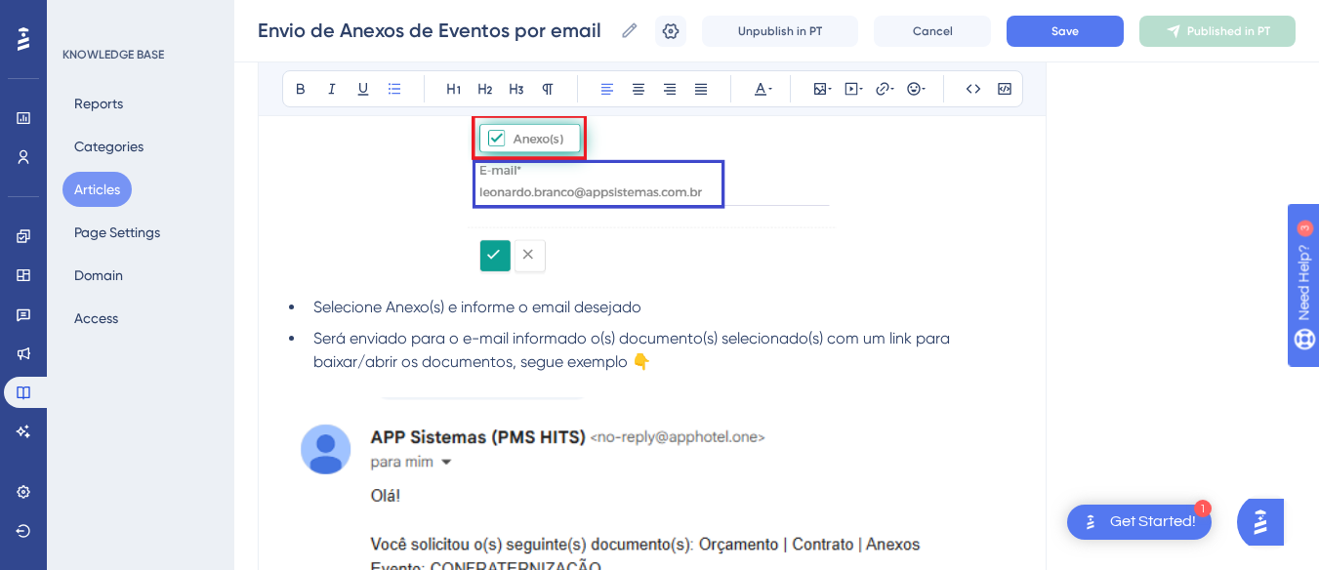
click at [542, 309] on span "Selecione Anexo(s) e informe o email desejado" at bounding box center [477, 307] width 328 height 19
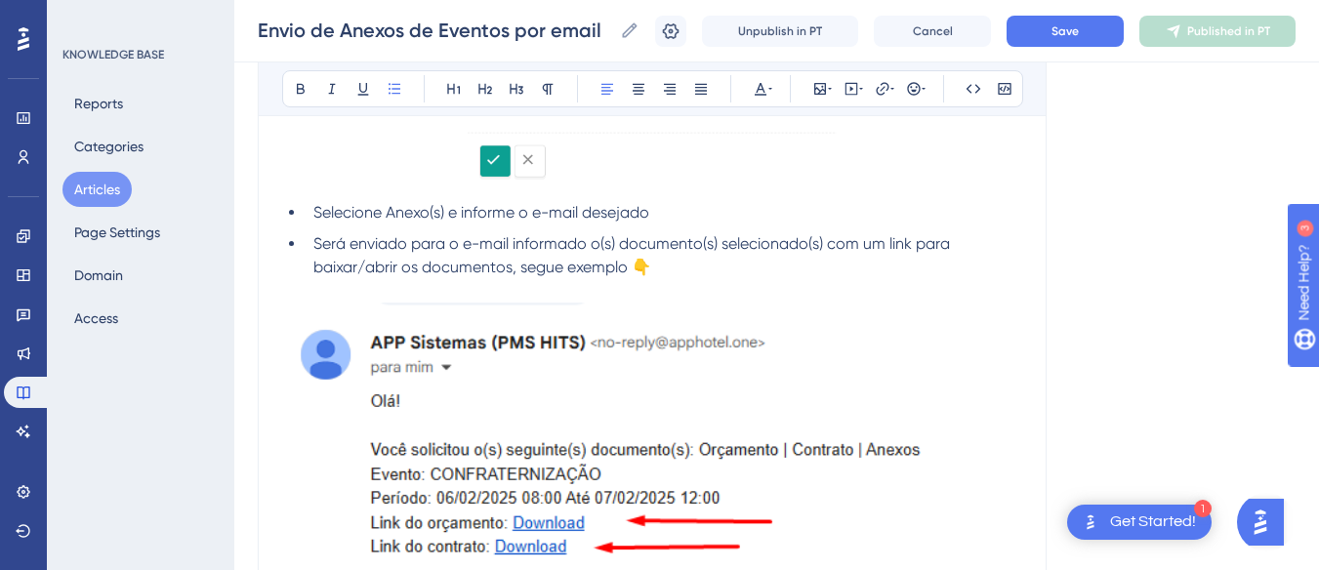
scroll to position [878, 0]
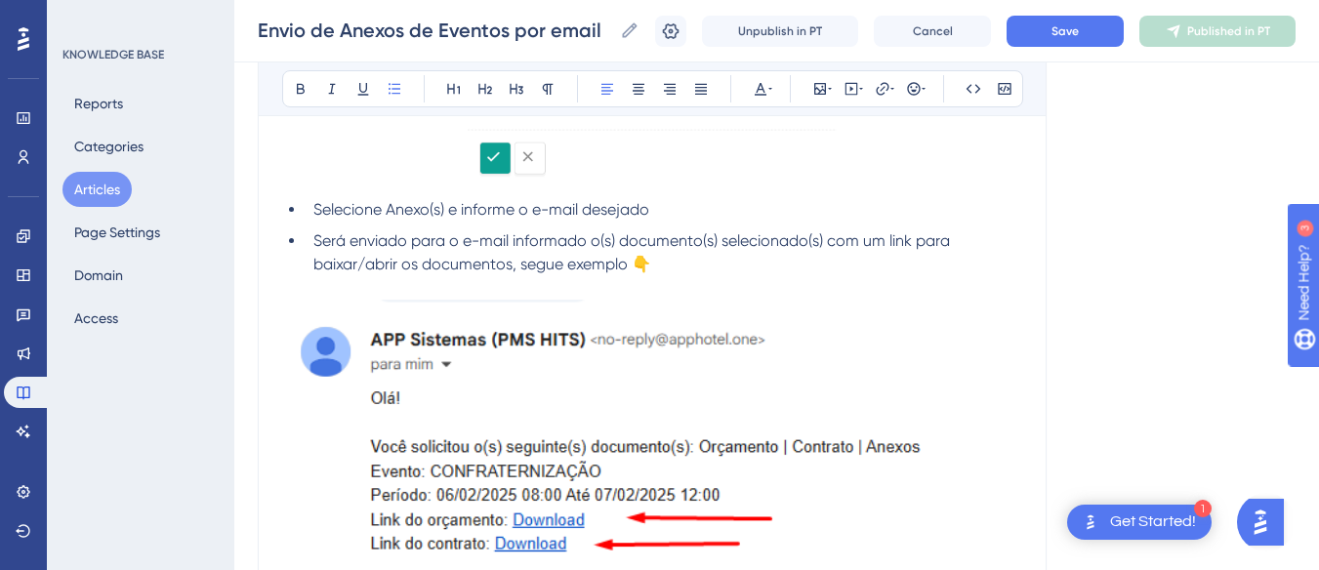
click at [550, 244] on span "Será enviado para o e-mail informado o(s) documento(s) selecionado(s) com um li…" at bounding box center [633, 252] width 640 height 42
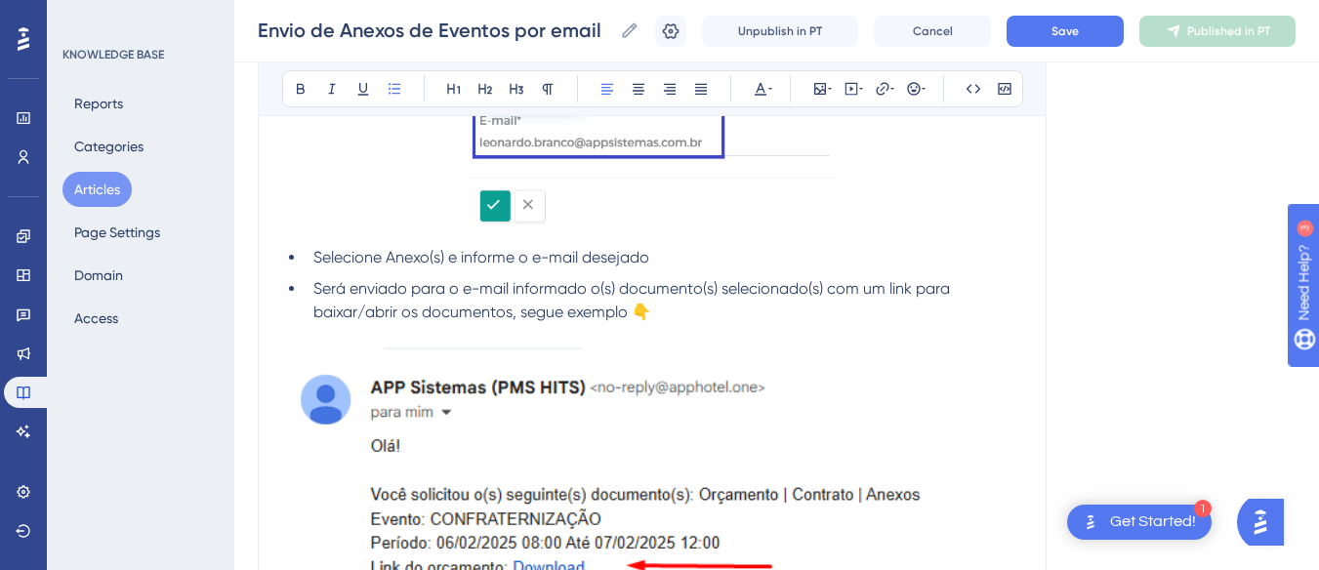
scroll to position [780, 0]
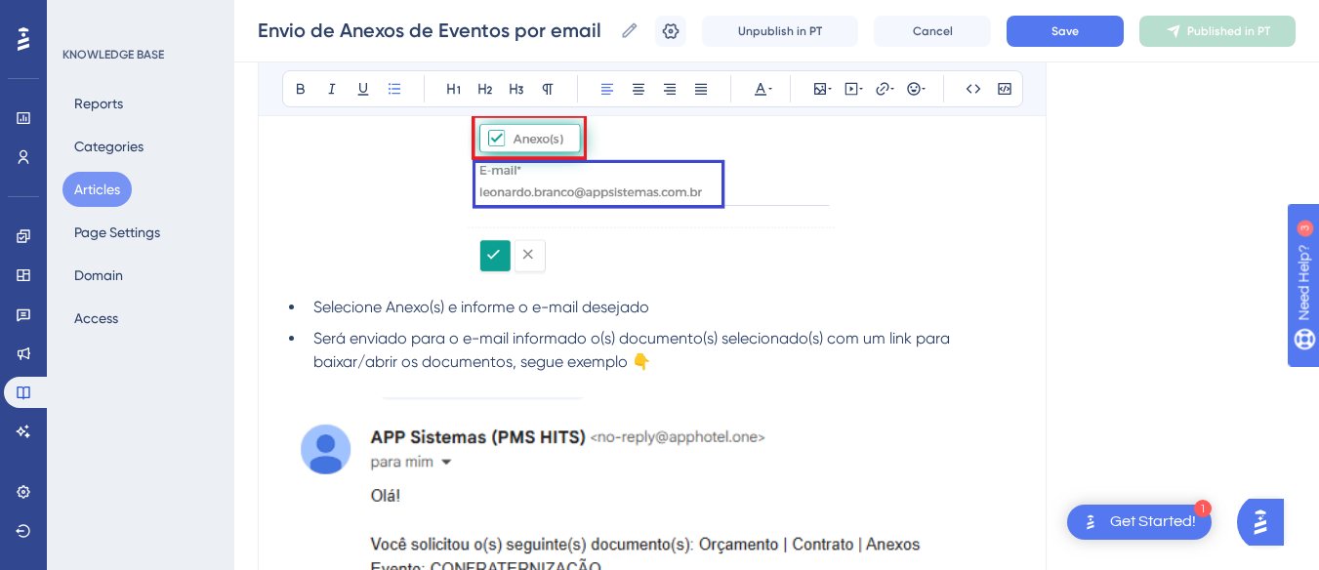
click at [381, 308] on span "Selecione Anexo(s) e informe o e-mail desejado" at bounding box center [481, 307] width 336 height 19
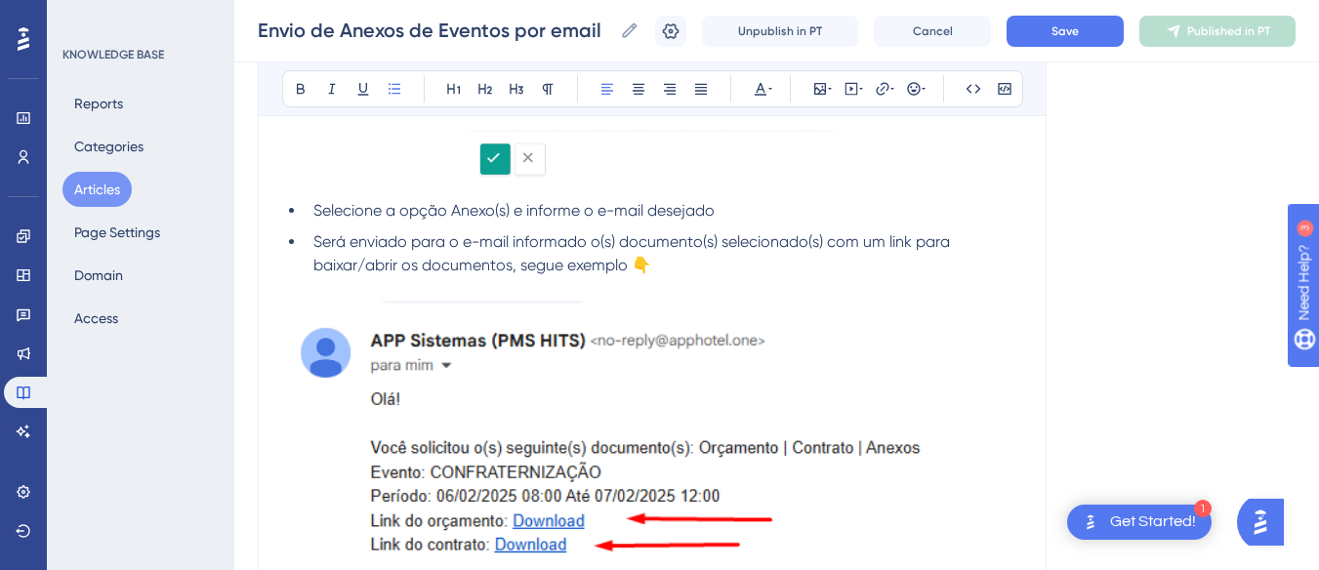
scroll to position [878, 0]
drag, startPoint x: 826, startPoint y: 242, endPoint x: 621, endPoint y: 237, distance: 205.0
click at [621, 237] on span "Será enviado para o e-mail informado o(s) documento(s) selecionado(s) com um li…" at bounding box center [633, 252] width 640 height 42
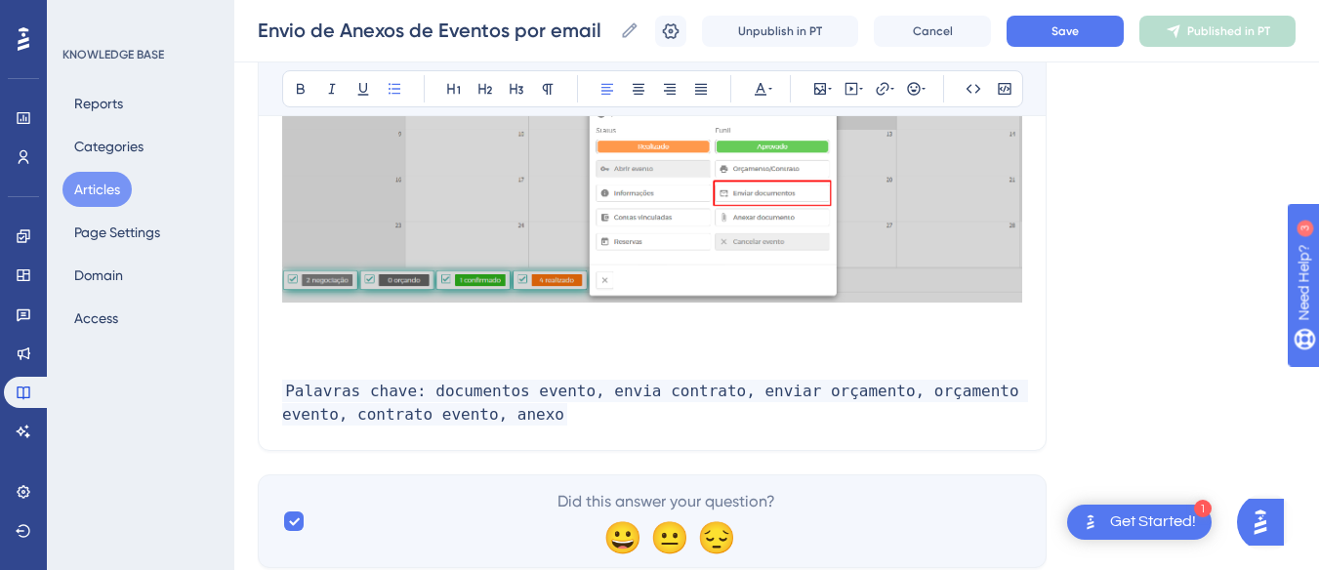
scroll to position [1647, 0]
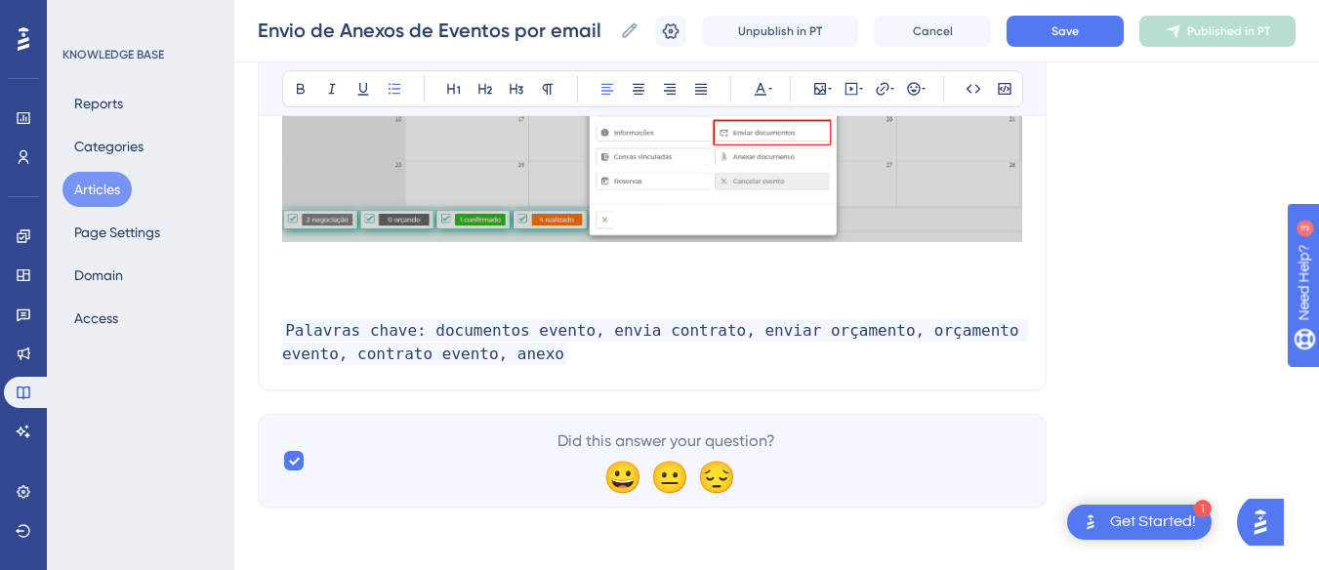
click at [712, 327] on span "Palavras chave: documentos evento, envia contrato, enviar orçamento, orçamento …" at bounding box center [655, 342] width 746 height 46
drag, startPoint x: 707, startPoint y: 330, endPoint x: 588, endPoint y: 339, distance: 119.4
click at [588, 339] on span "Palavras chave: documentos evento, envia contrato, enviar orçamento, orçamento …" at bounding box center [655, 342] width 746 height 46
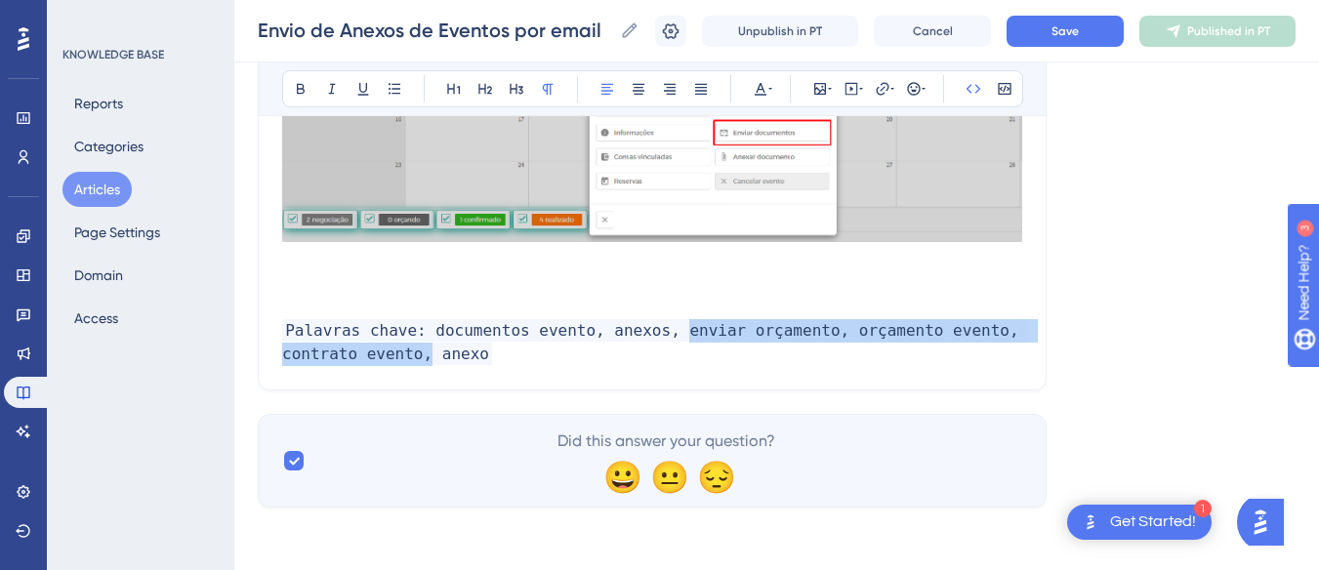
drag, startPoint x: 664, startPoint y: 331, endPoint x: 418, endPoint y: 357, distance: 247.4
click at [418, 357] on span "Palavras chave: documentos evento, anexos, enviar orçamento, orçamento evento, …" at bounding box center [655, 342] width 746 height 46
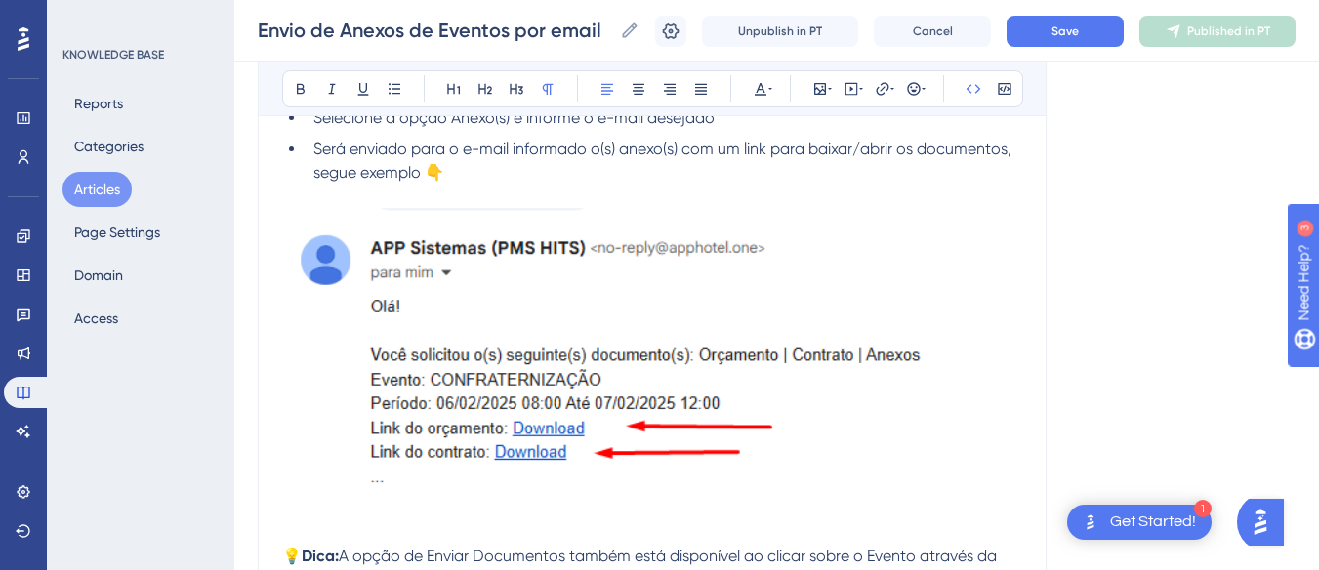
scroll to position [842, 0]
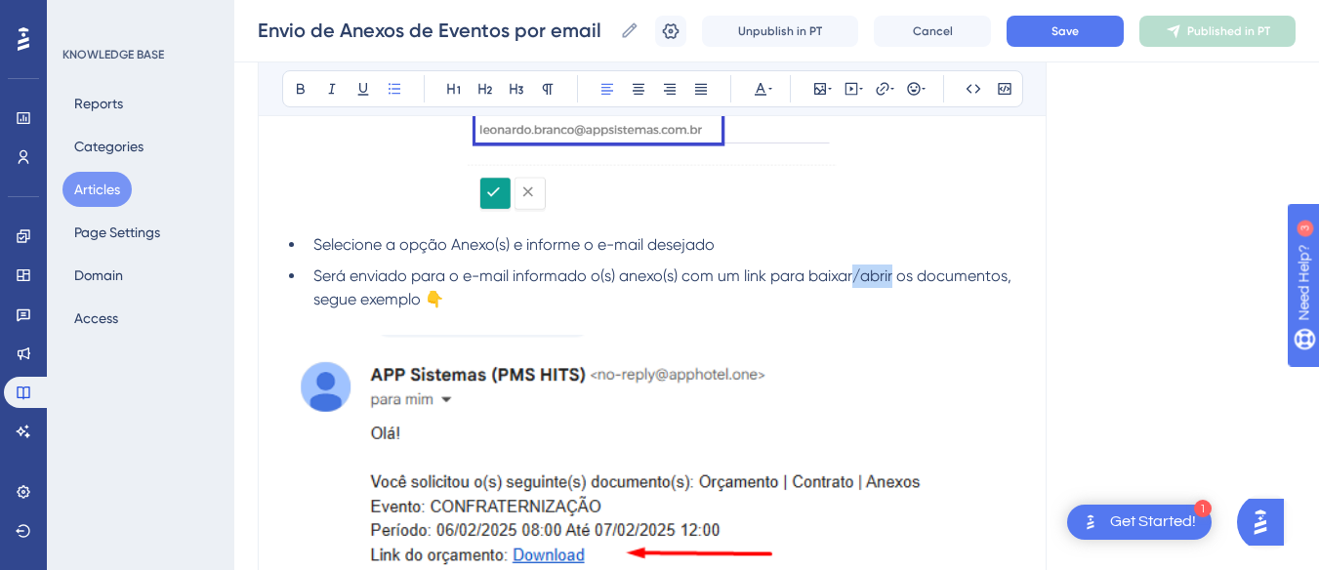
drag, startPoint x: 896, startPoint y: 275, endPoint x: 859, endPoint y: 281, distance: 37.6
click at [859, 281] on span "Será enviado para o e-mail informado o(s) anexo(s) com um link para baixar/abri…" at bounding box center [664, 287] width 702 height 42
drag, startPoint x: 969, startPoint y: 273, endPoint x: 857, endPoint y: 274, distance: 112.3
click at [857, 274] on span "Será enviado para o e-mail informado o(s) anexo(s) com um link para baixar os d…" at bounding box center [667, 287] width 709 height 42
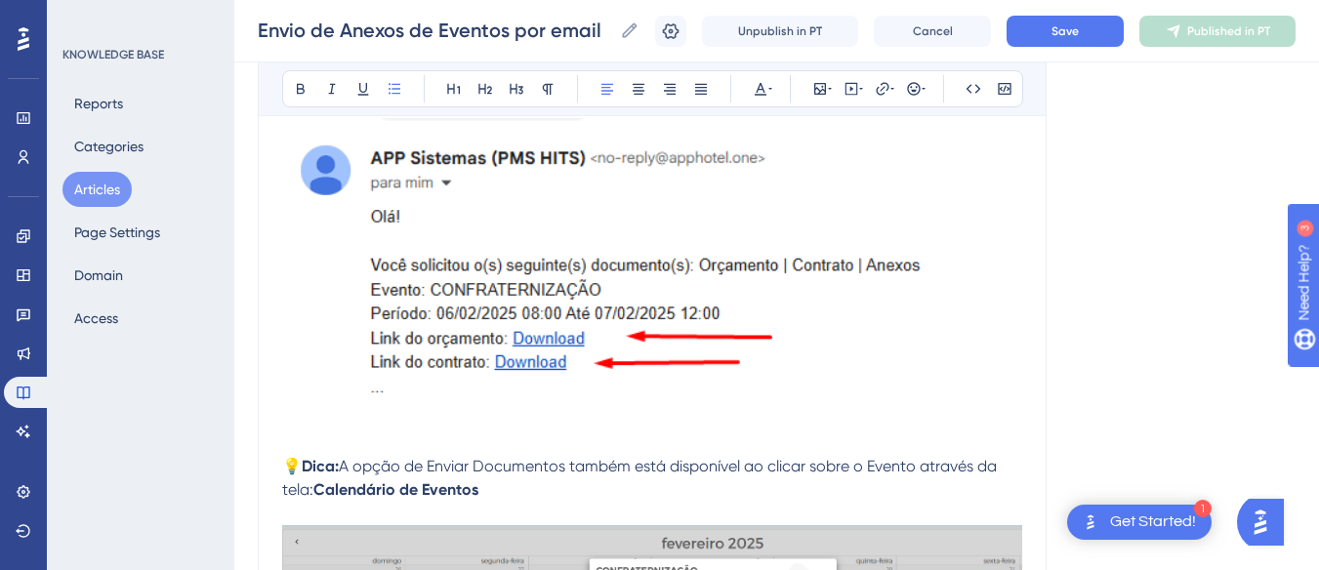
scroll to position [1038, 0]
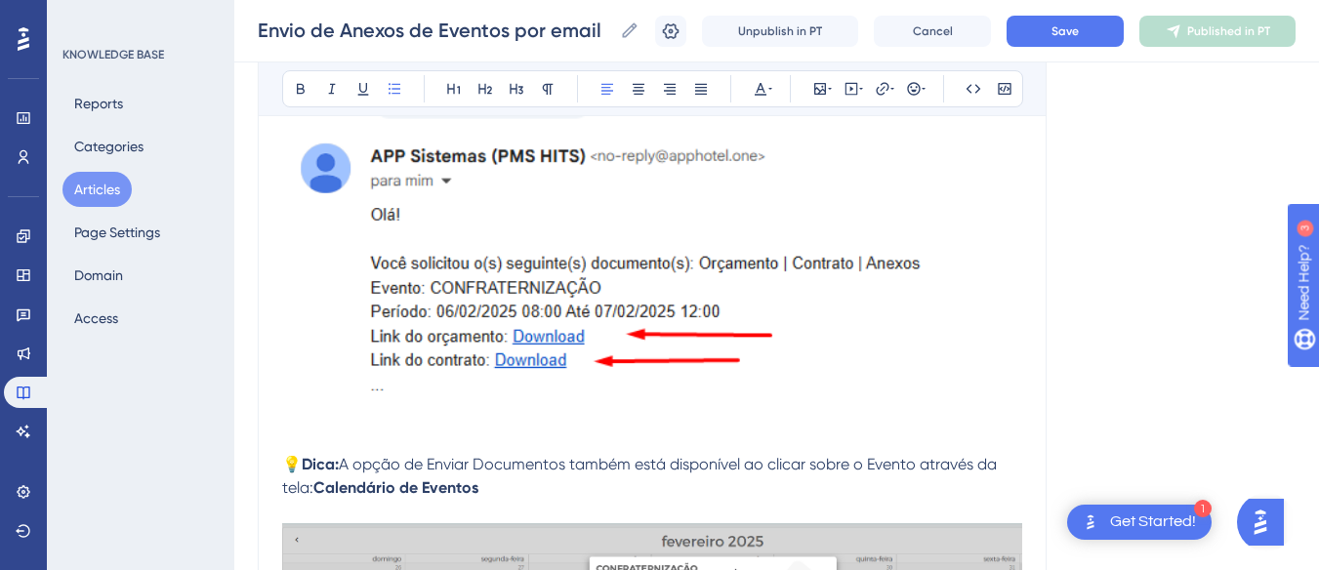
click at [691, 311] on img at bounding box center [652, 269] width 740 height 307
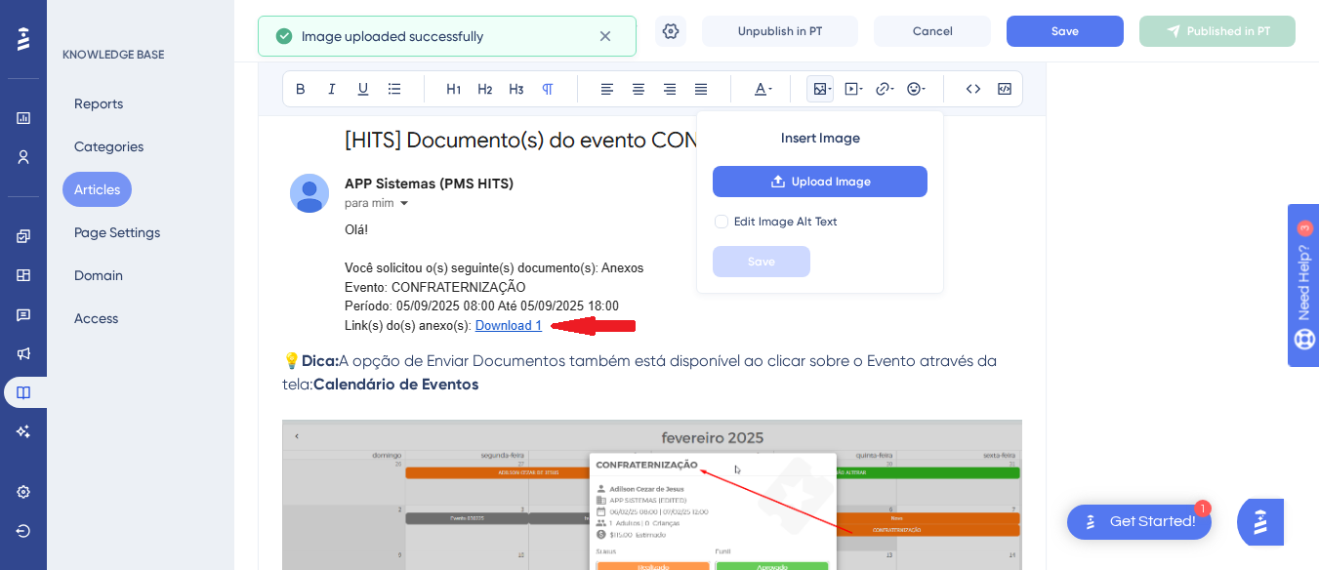
click at [607, 257] on img at bounding box center [574, 229] width 585 height 226
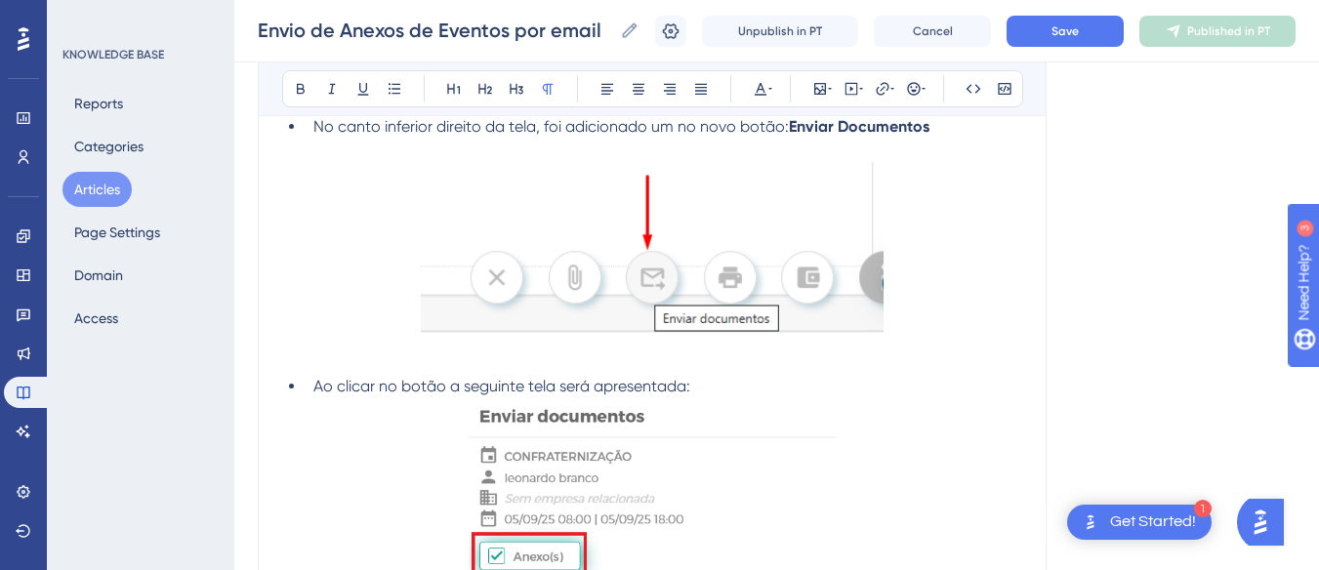
scroll to position [354, 0]
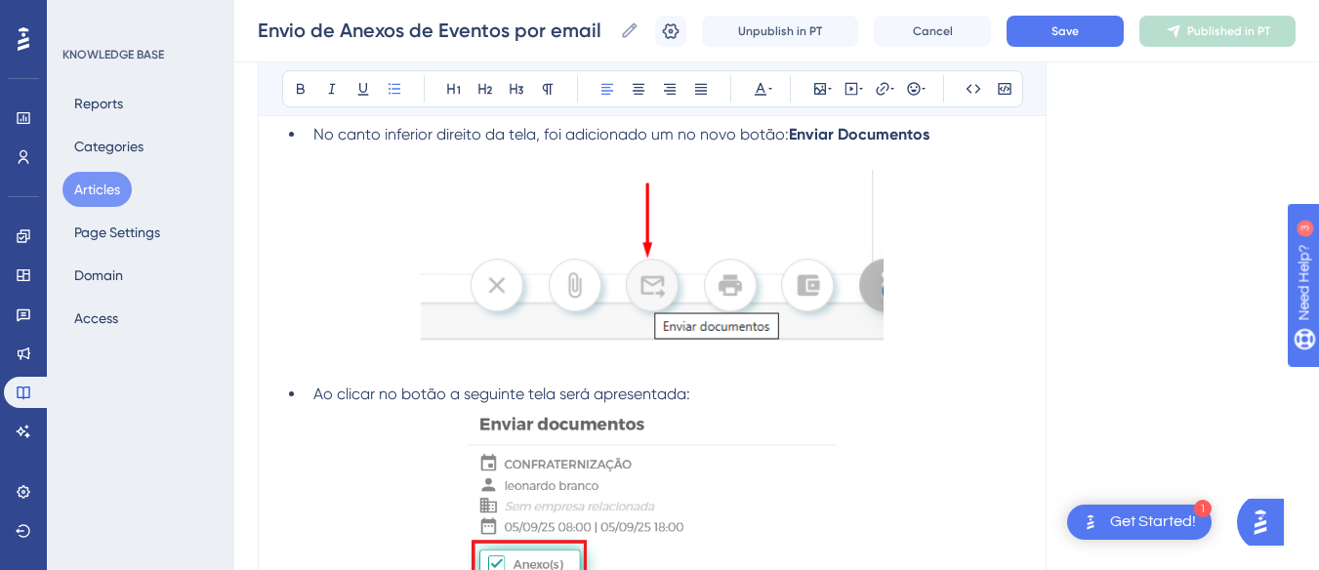
click at [719, 389] on li "Ao clicar no botão a seguinte tela será apresentada:" at bounding box center [664, 394] width 716 height 23
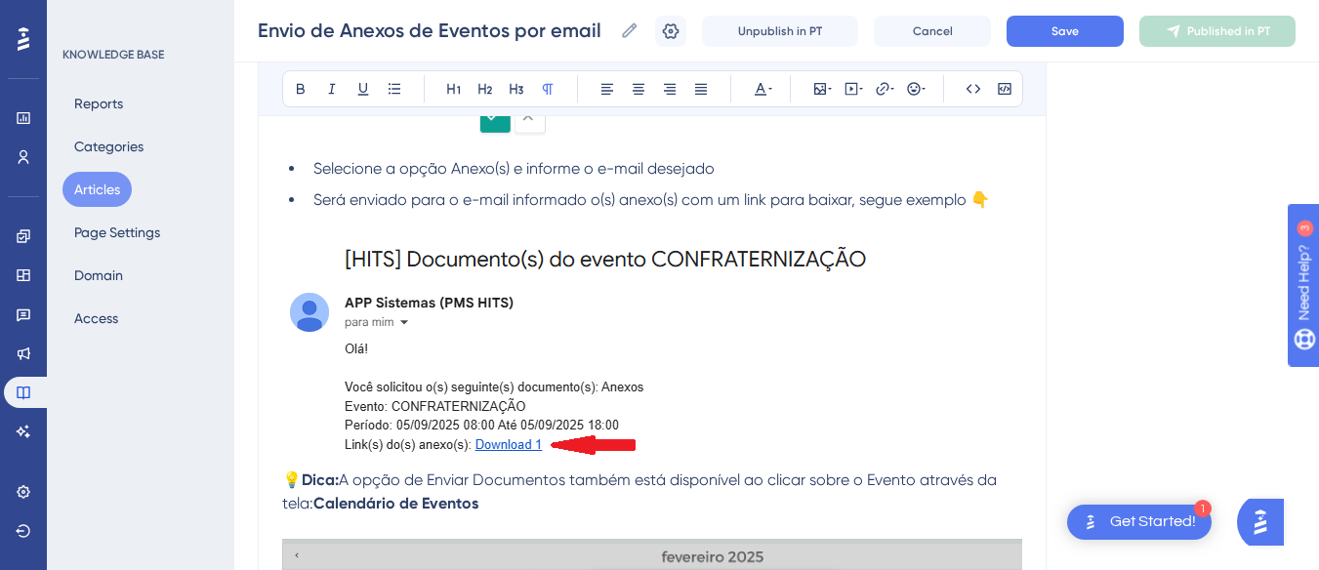
scroll to position [1038, 0]
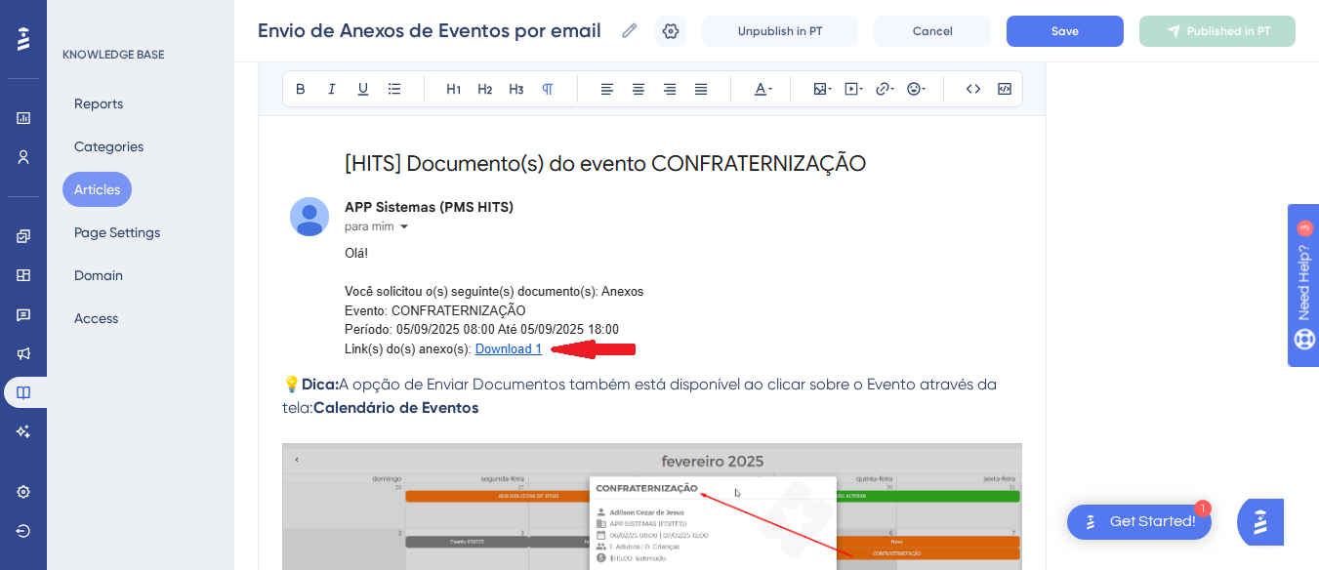
click at [748, 277] on img at bounding box center [574, 253] width 585 height 226
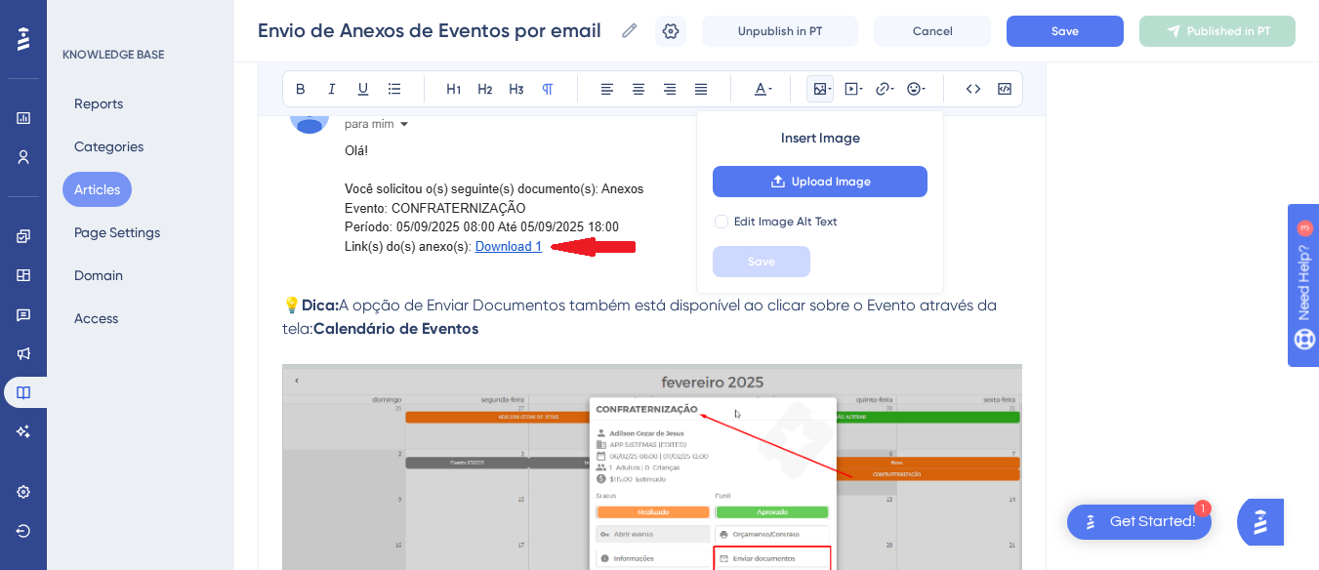
scroll to position [1233, 0]
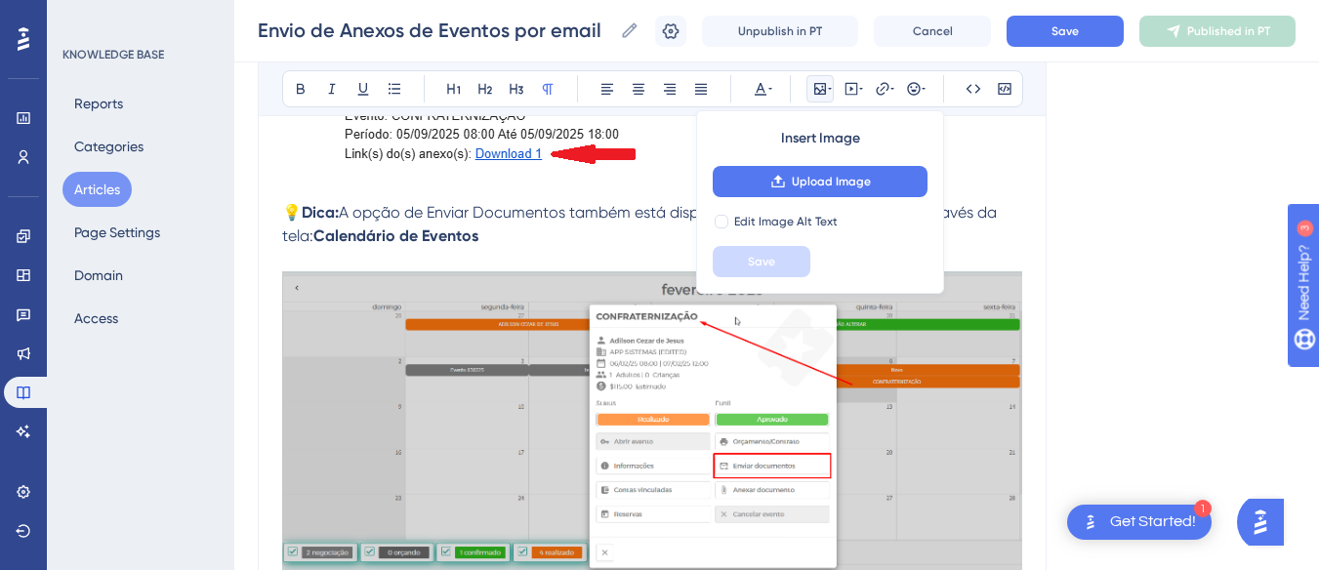
click at [423, 237] on strong "Calendário de Eventos" at bounding box center [395, 235] width 165 height 19
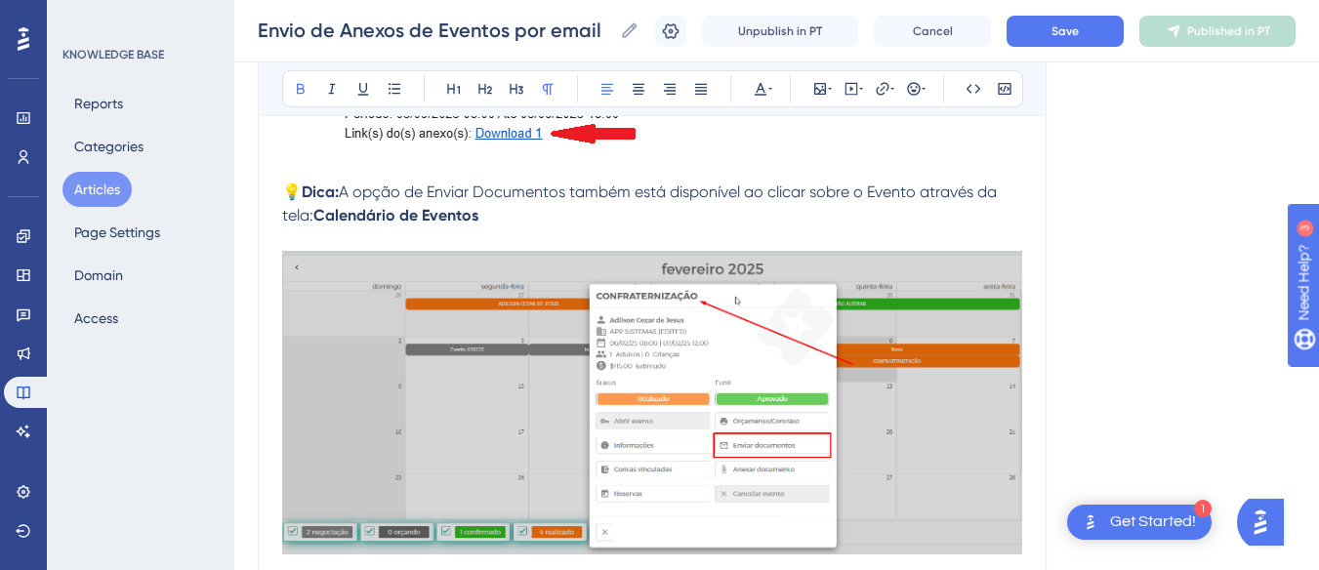
scroll to position [1249, 0]
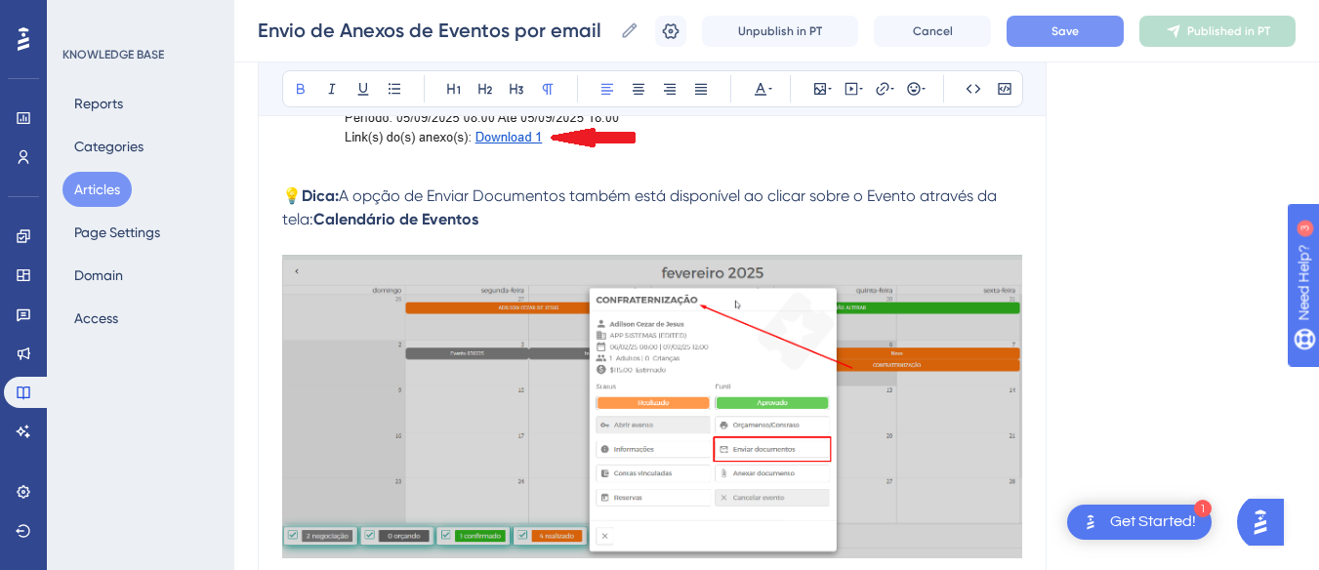
click at [1095, 41] on button "Save" at bounding box center [1064, 31] width 117 height 31
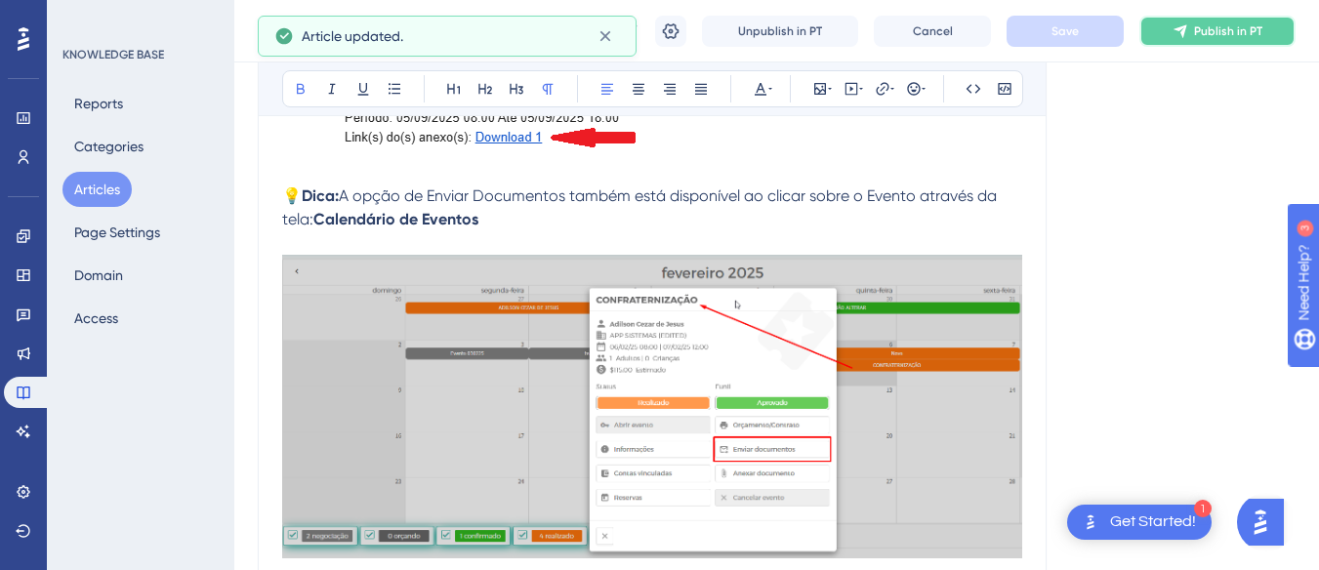
click at [1235, 41] on button "Publish in PT" at bounding box center [1217, 31] width 156 height 31
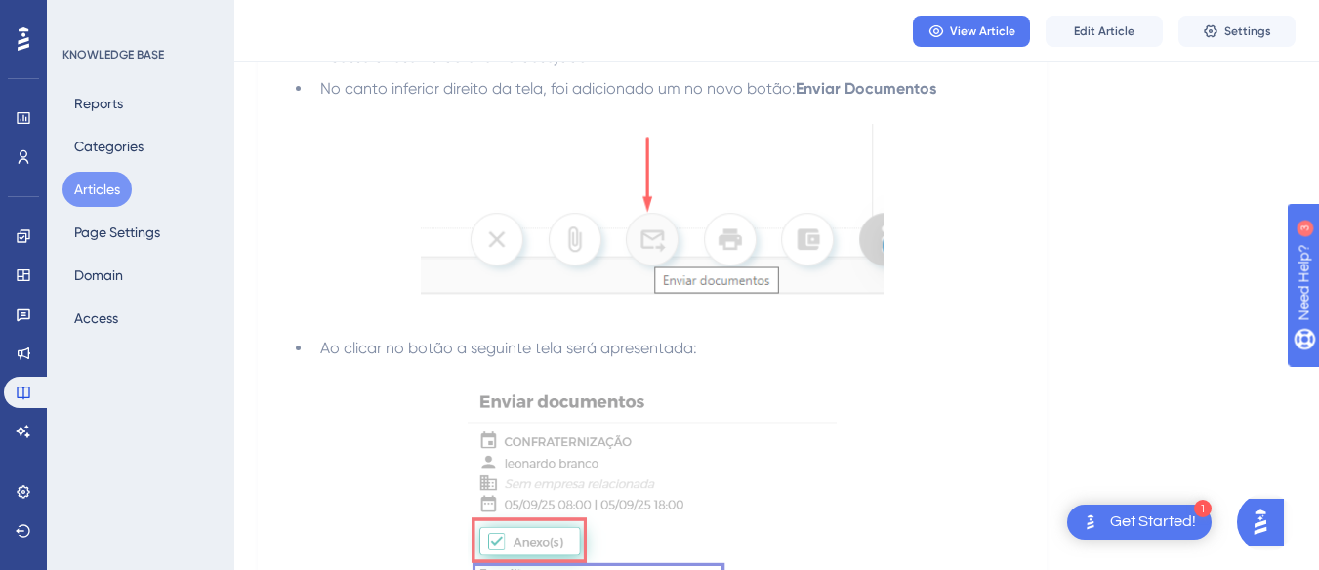
scroll to position [0, 0]
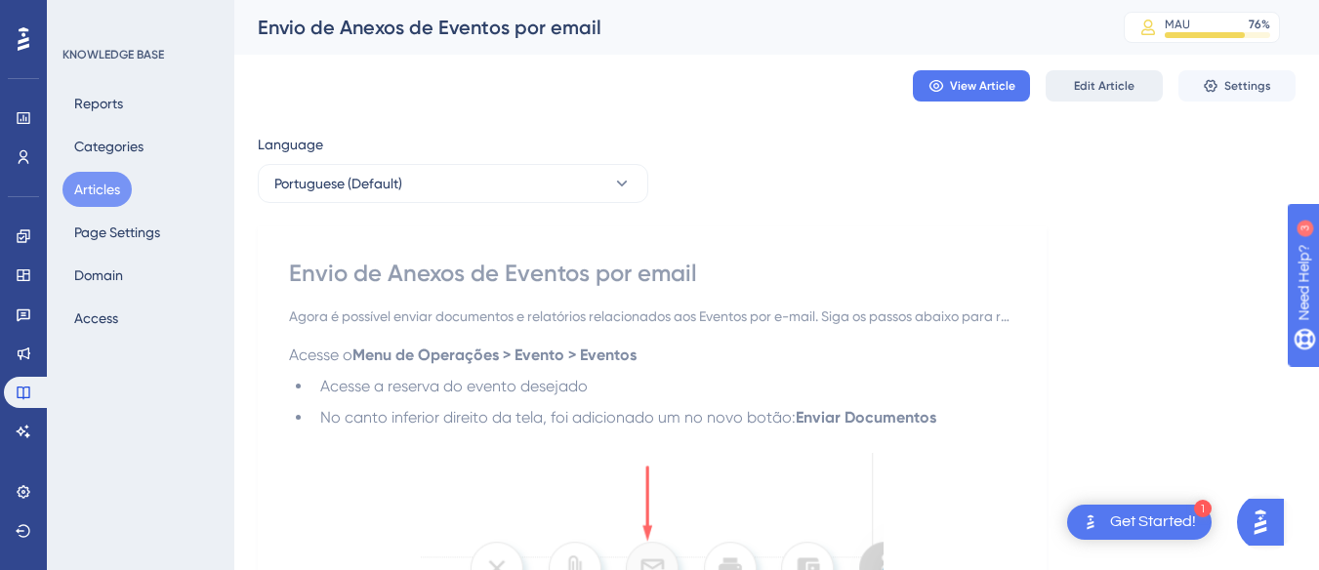
click at [1095, 88] on span "Edit Article" at bounding box center [1104, 86] width 61 height 16
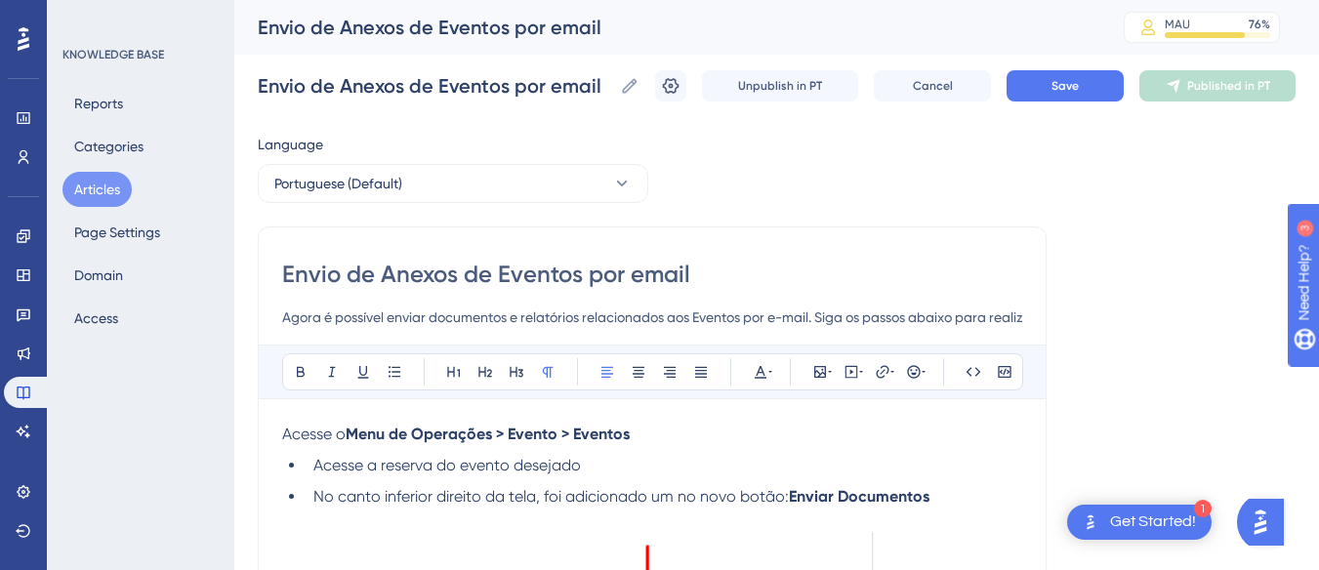
click at [601, 313] on input "Agora é possível enviar documentos e relatórios relacionados aos Eventos por e-…" at bounding box center [652, 317] width 740 height 23
click at [668, 319] on input "Agora é possível enviar documentos e relatórios relacionados aos Eventos por e-…" at bounding box center [652, 317] width 740 height 23
type input "Agora é possível enviar anexos relacionados aos Eventos por e-mail. Siga os pas…"
click at [1110, 89] on button "Save" at bounding box center [1064, 85] width 117 height 31
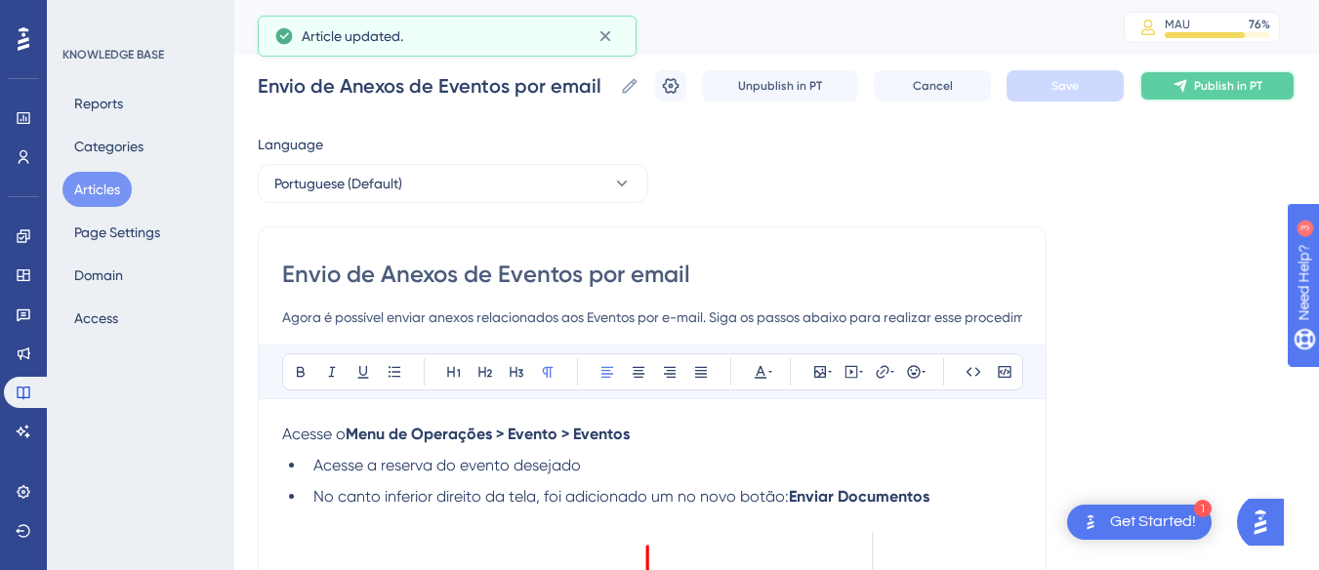
click at [1230, 92] on span "Publish in PT" at bounding box center [1228, 86] width 68 height 16
